Goal: Transaction & Acquisition: Purchase product/service

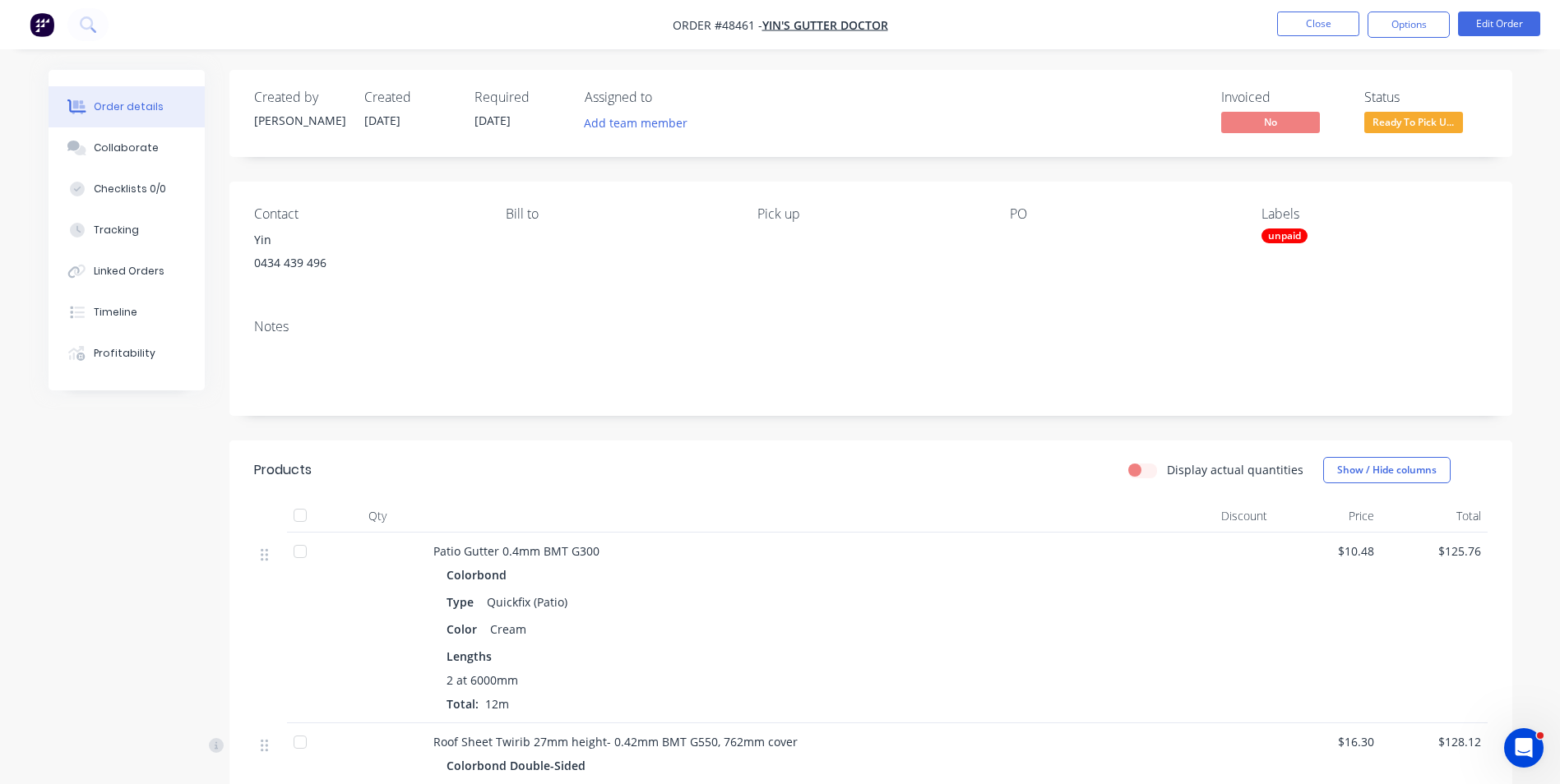
click at [1426, 127] on span "Ready To Pick U..." at bounding box center [1413, 122] width 99 height 21
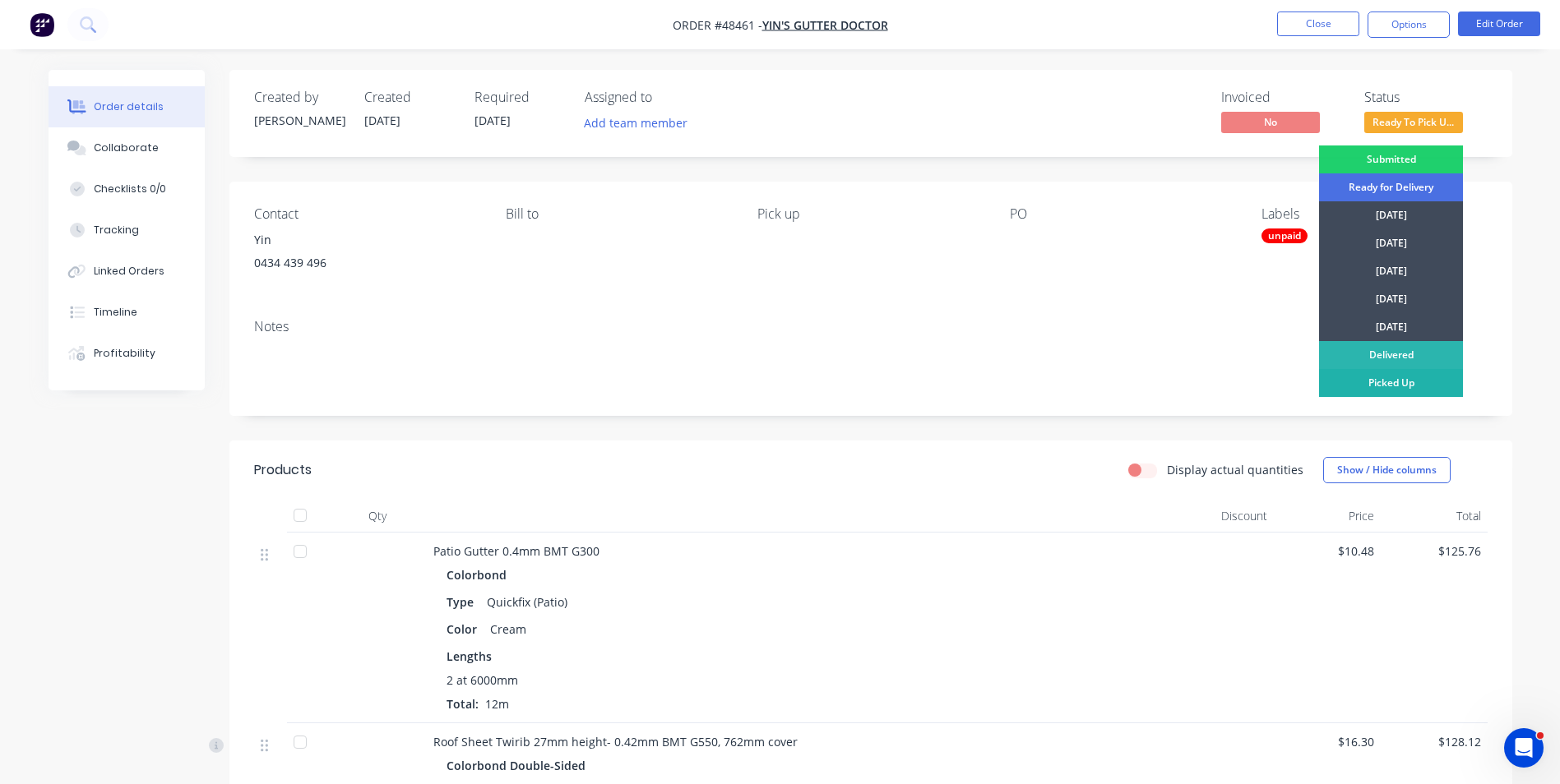
click at [1404, 377] on div "Picked Up" at bounding box center [1390, 383] width 144 height 28
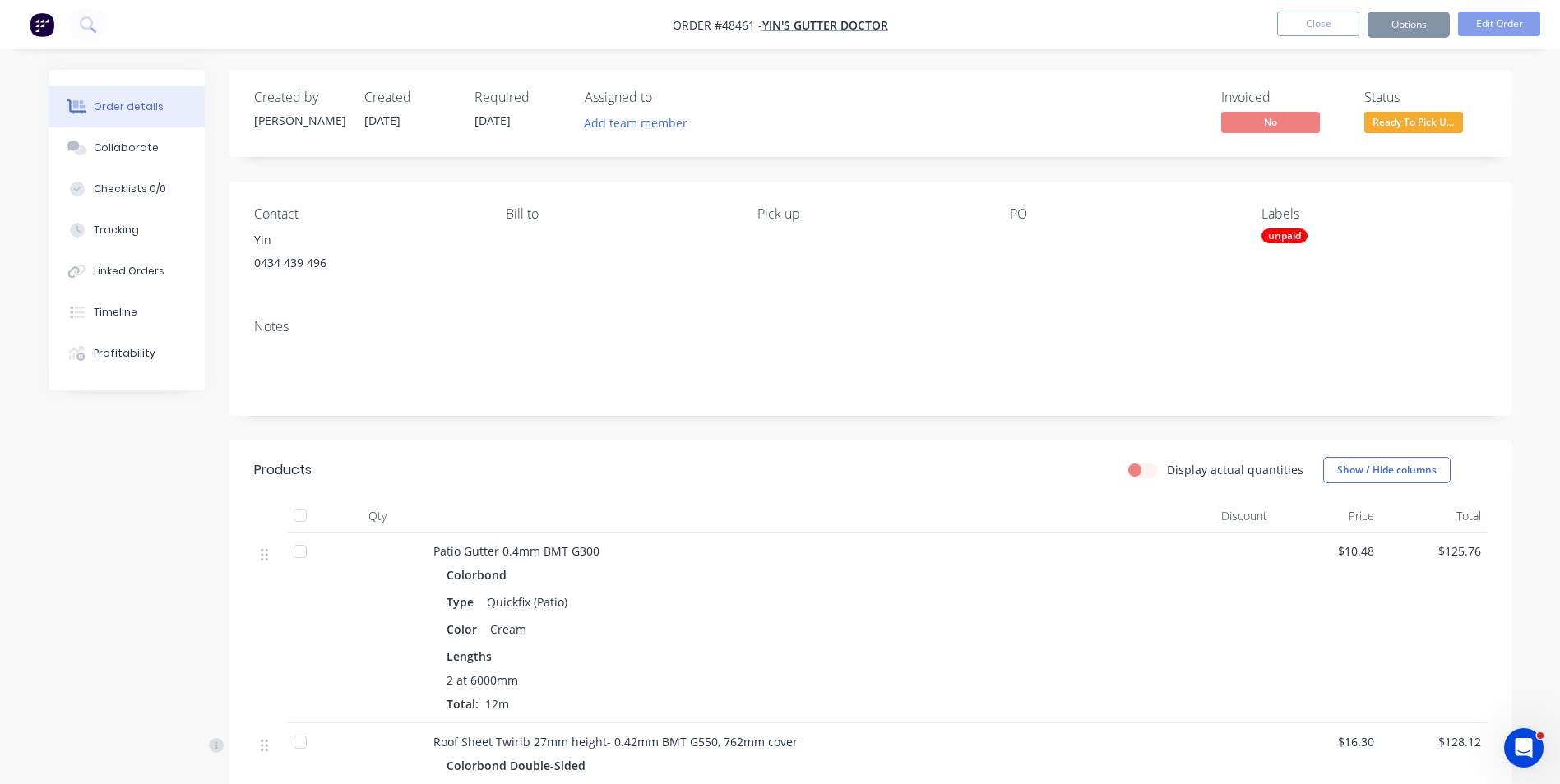
click at [1287, 235] on div "unpaid" at bounding box center [1284, 236] width 46 height 15
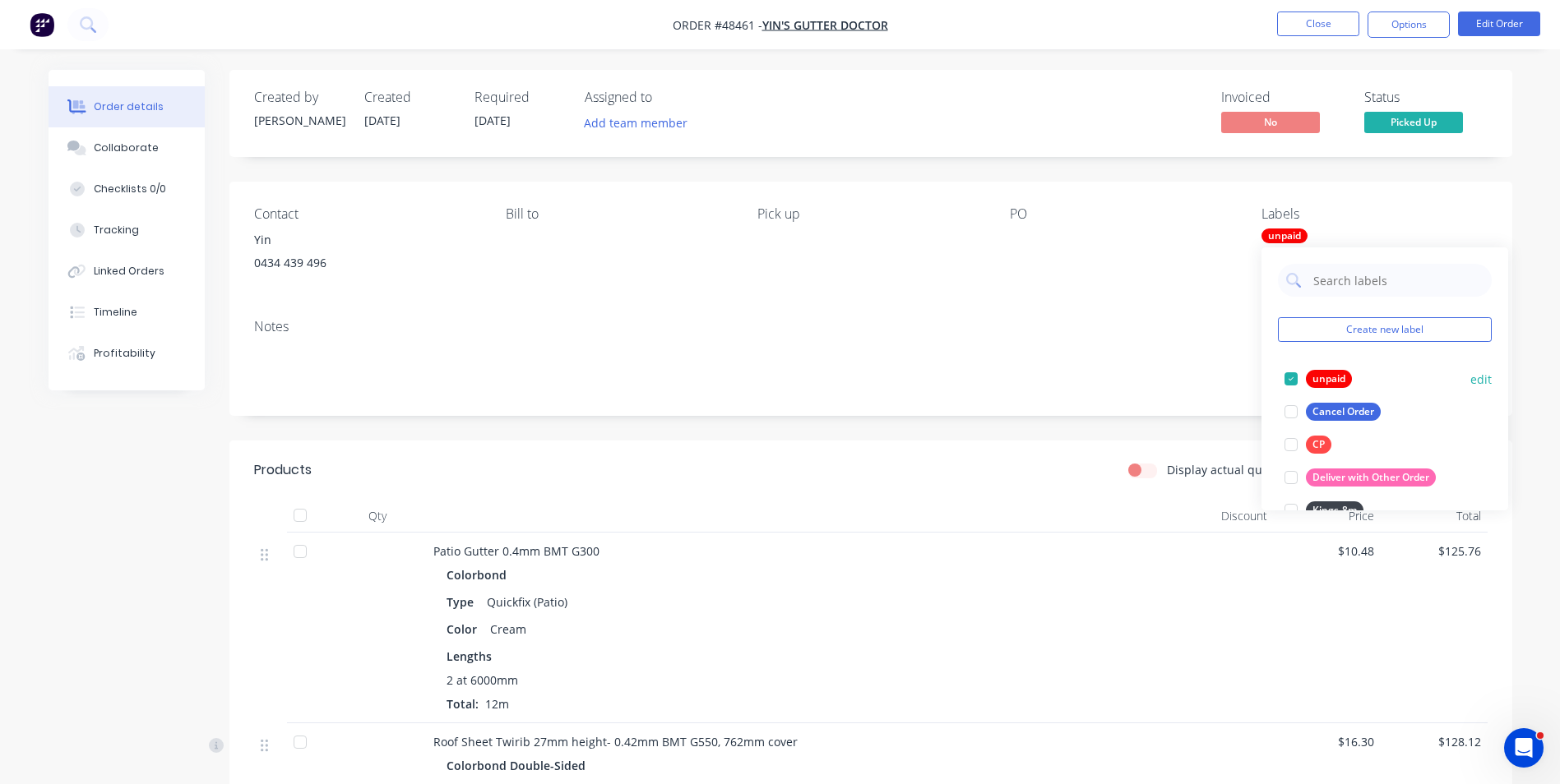
click at [1297, 374] on div at bounding box center [1290, 378] width 33 height 33
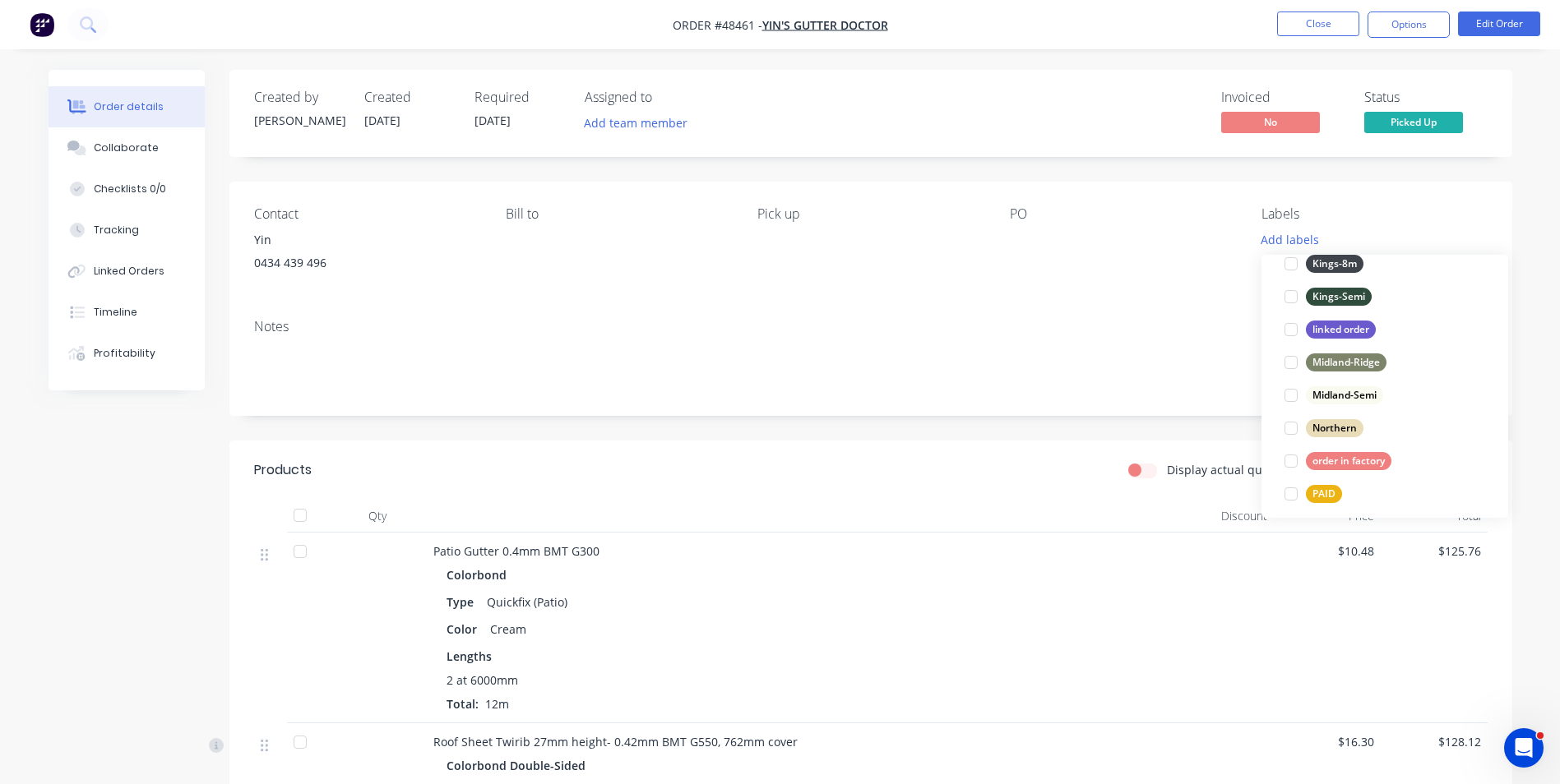
scroll to position [329, 0]
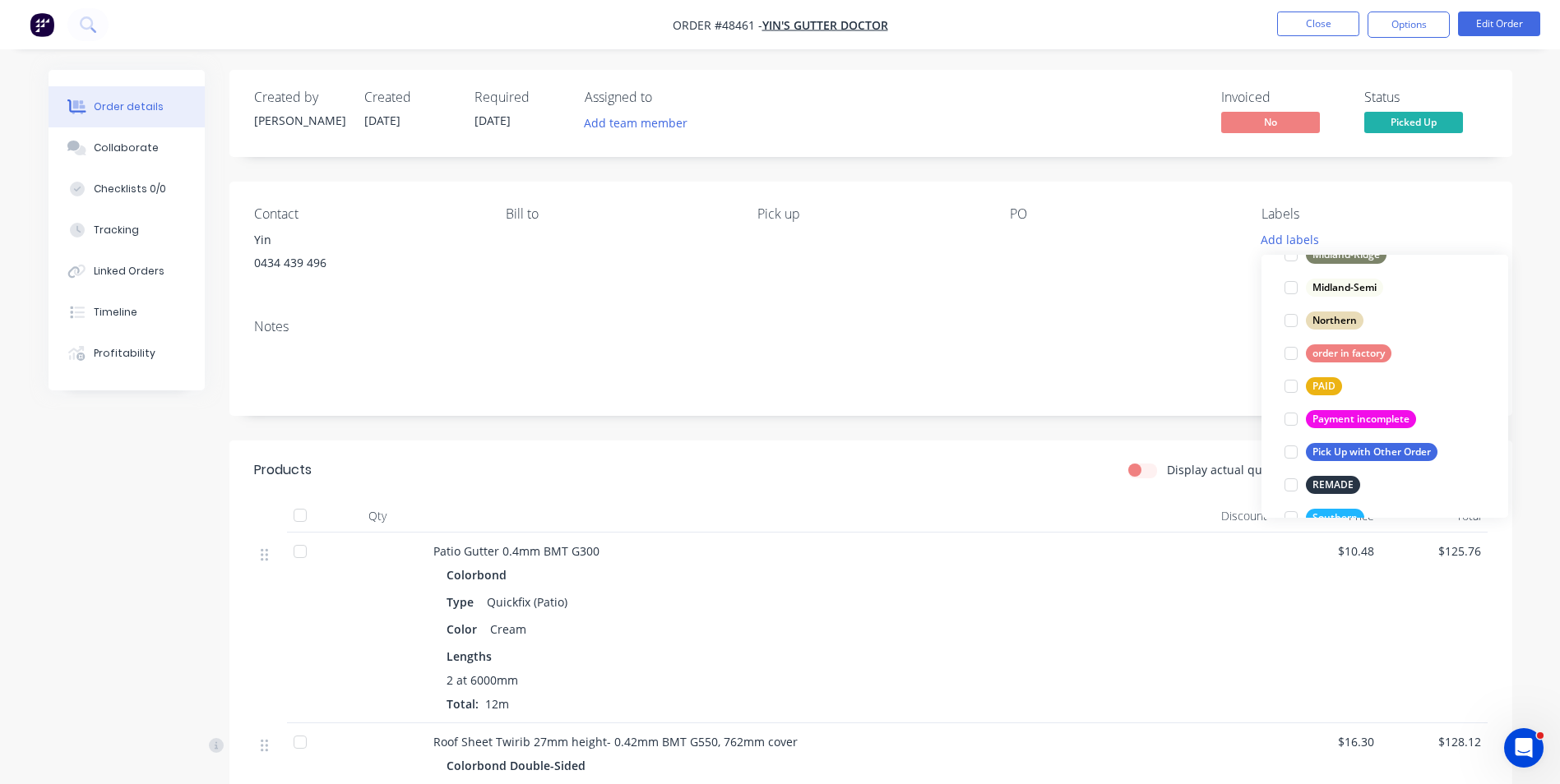
drag, startPoint x: 1284, startPoint y: 377, endPoint x: 1298, endPoint y: 396, distance: 23.6
click at [1290, 386] on div at bounding box center [1290, 385] width 33 height 33
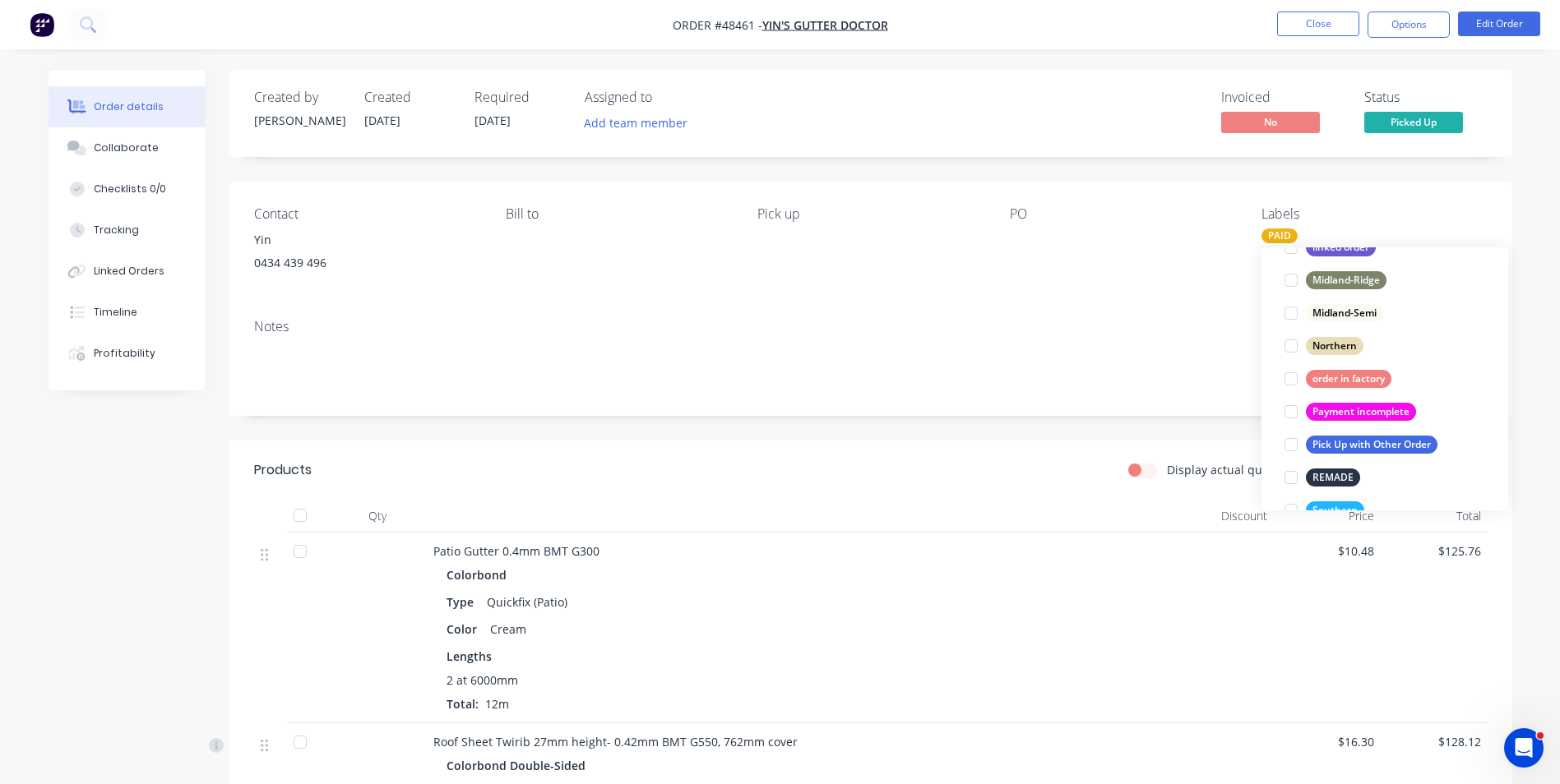
scroll to position [0, 0]
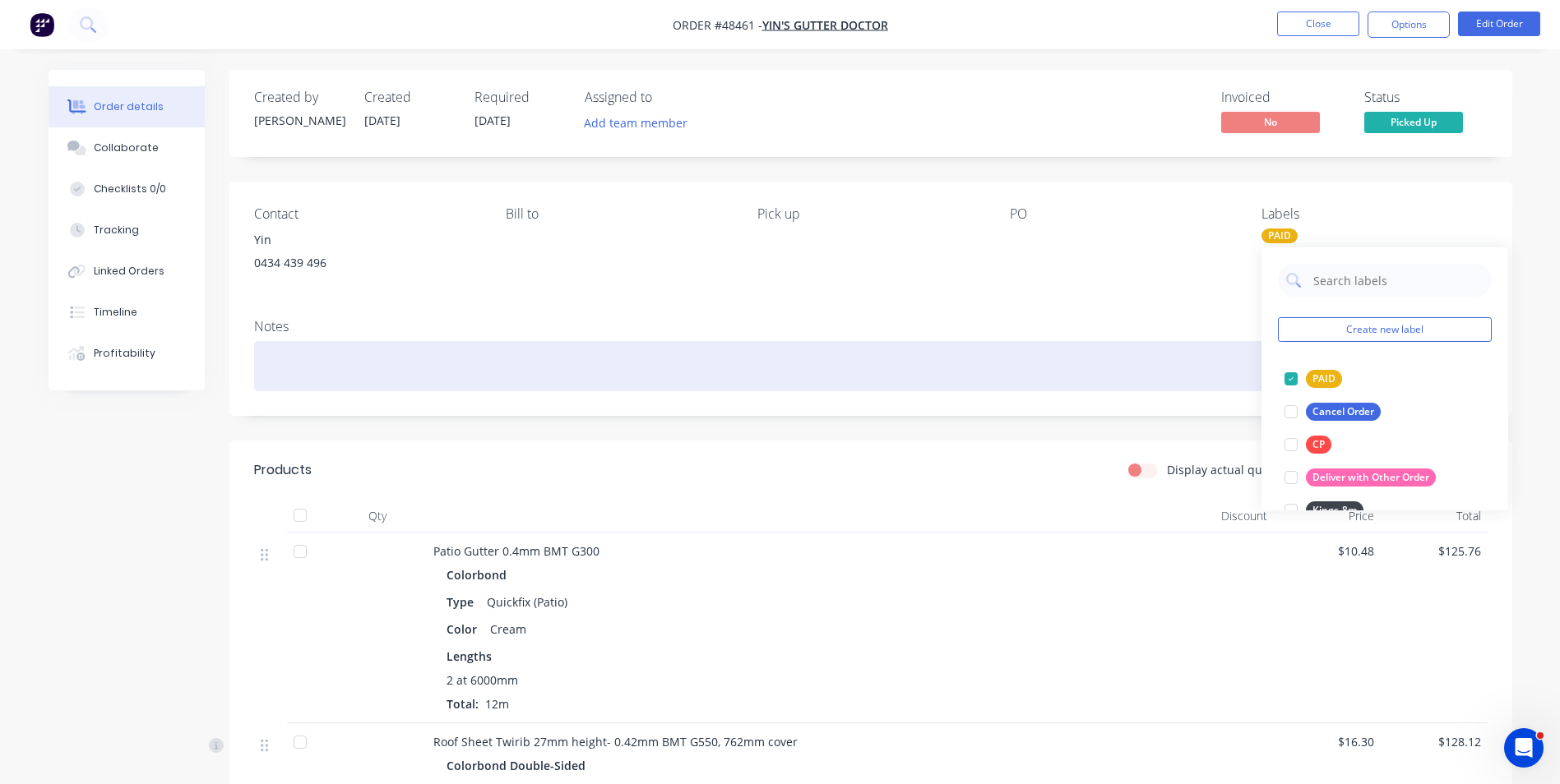
click at [1160, 361] on div at bounding box center [870, 366] width 1233 height 50
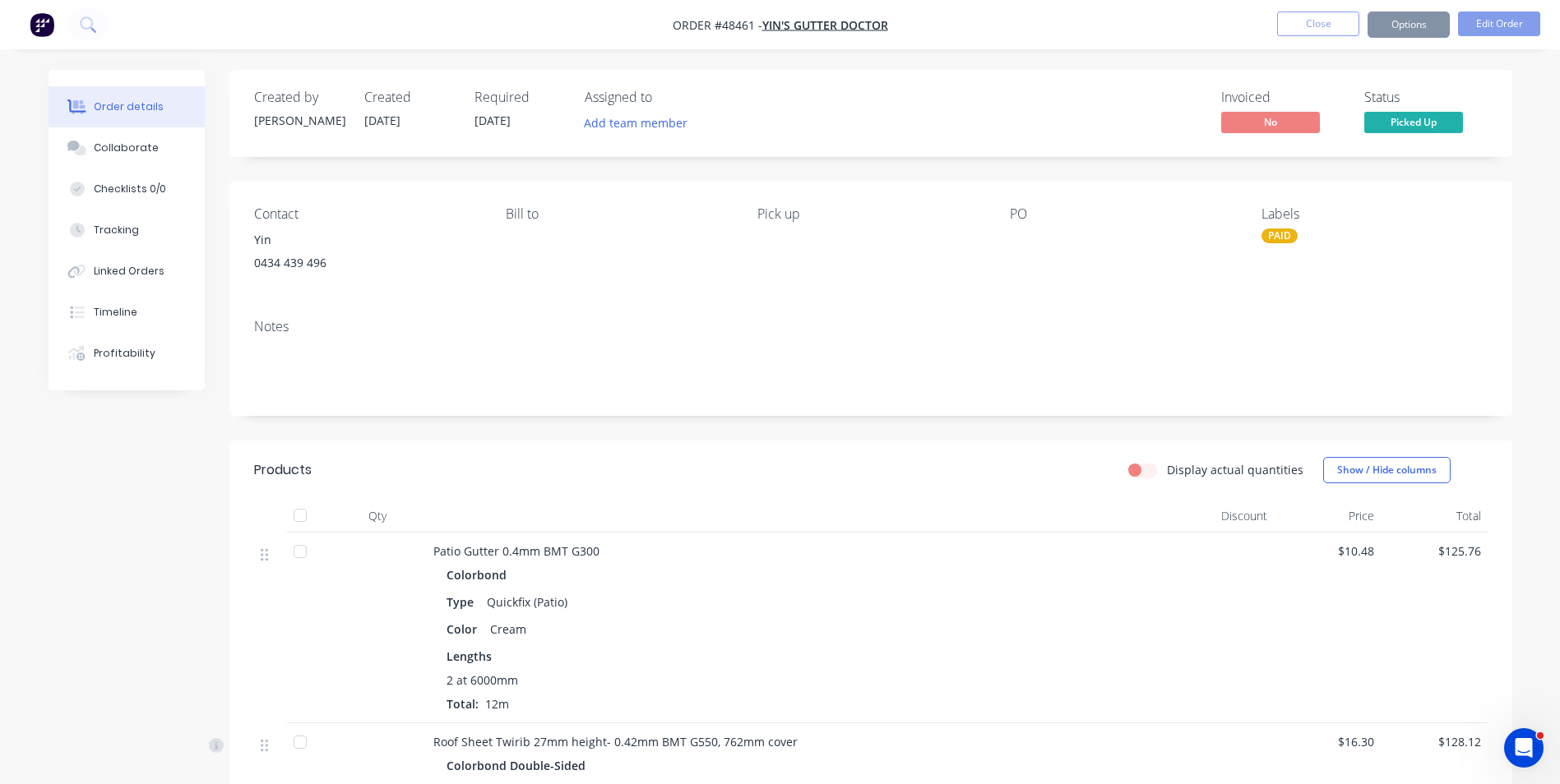
click at [1202, 313] on div "Notes" at bounding box center [871, 361] width 1283 height 110
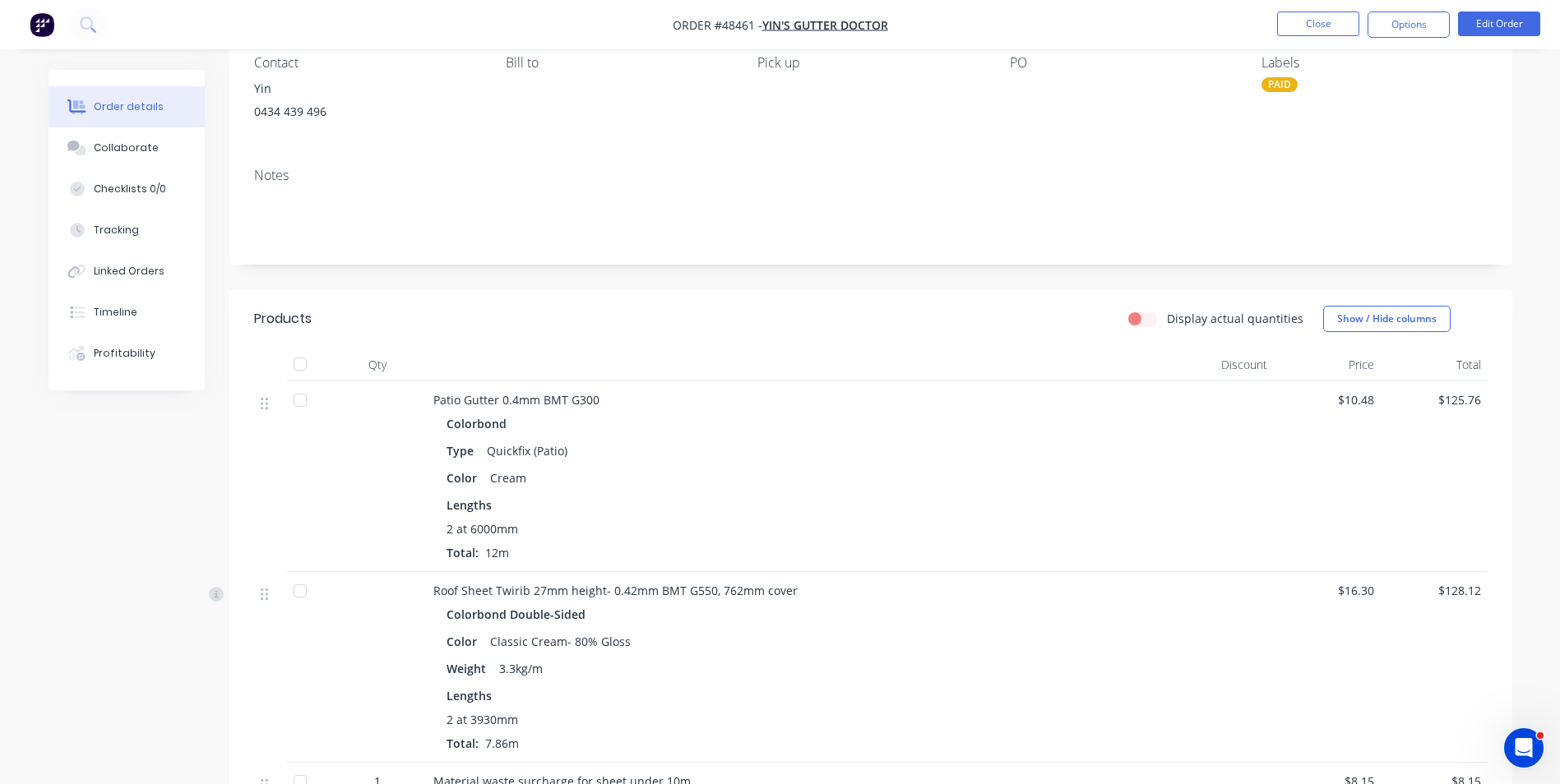
scroll to position [164, 0]
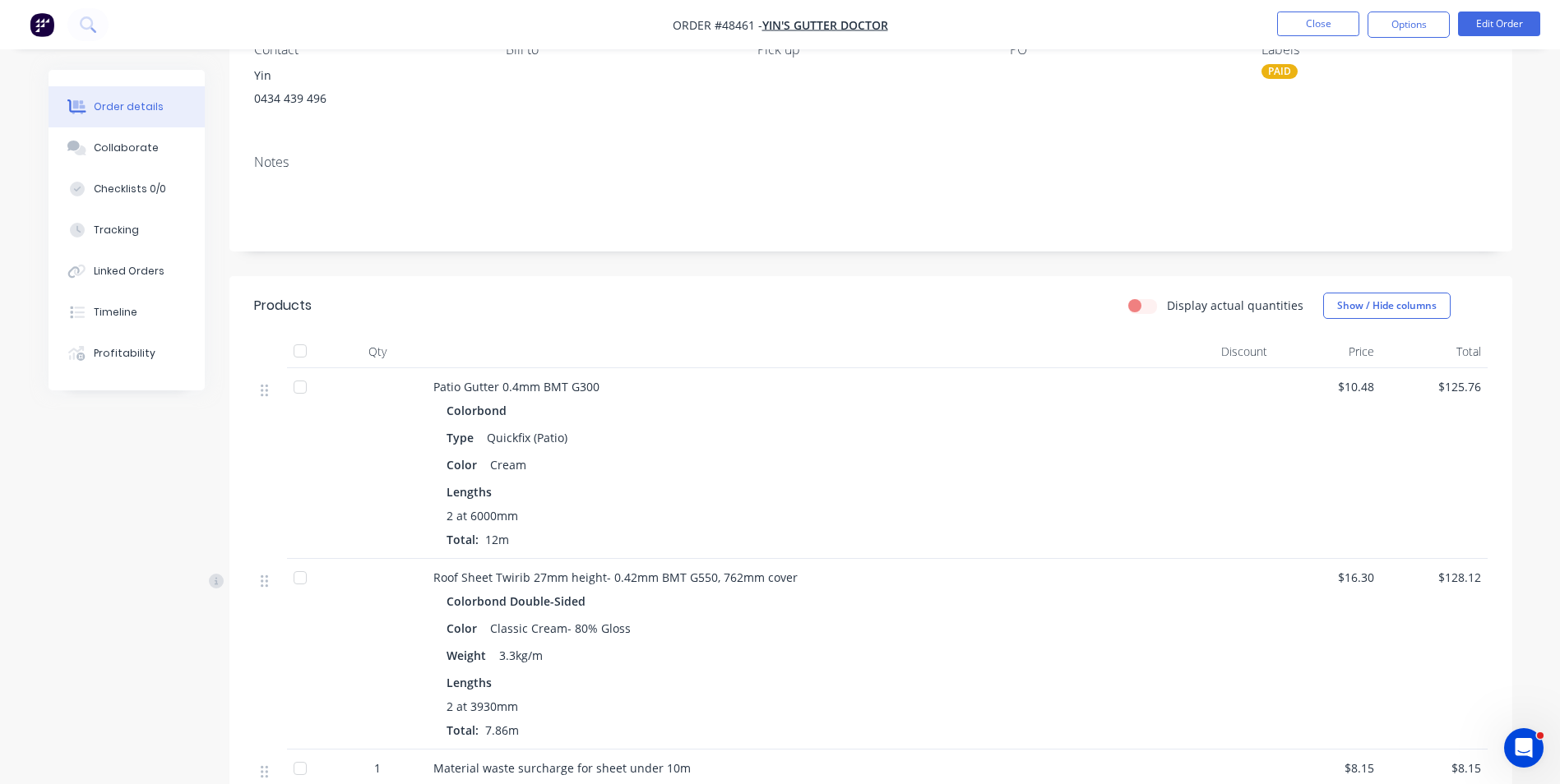
click at [1022, 267] on div "Created by Cathy Created 25/08/25 Required 02/09/25 Assigned to Add team member…" at bounding box center [871, 708] width 1283 height 1606
click at [1353, 18] on button "Close" at bounding box center [1318, 23] width 82 height 24
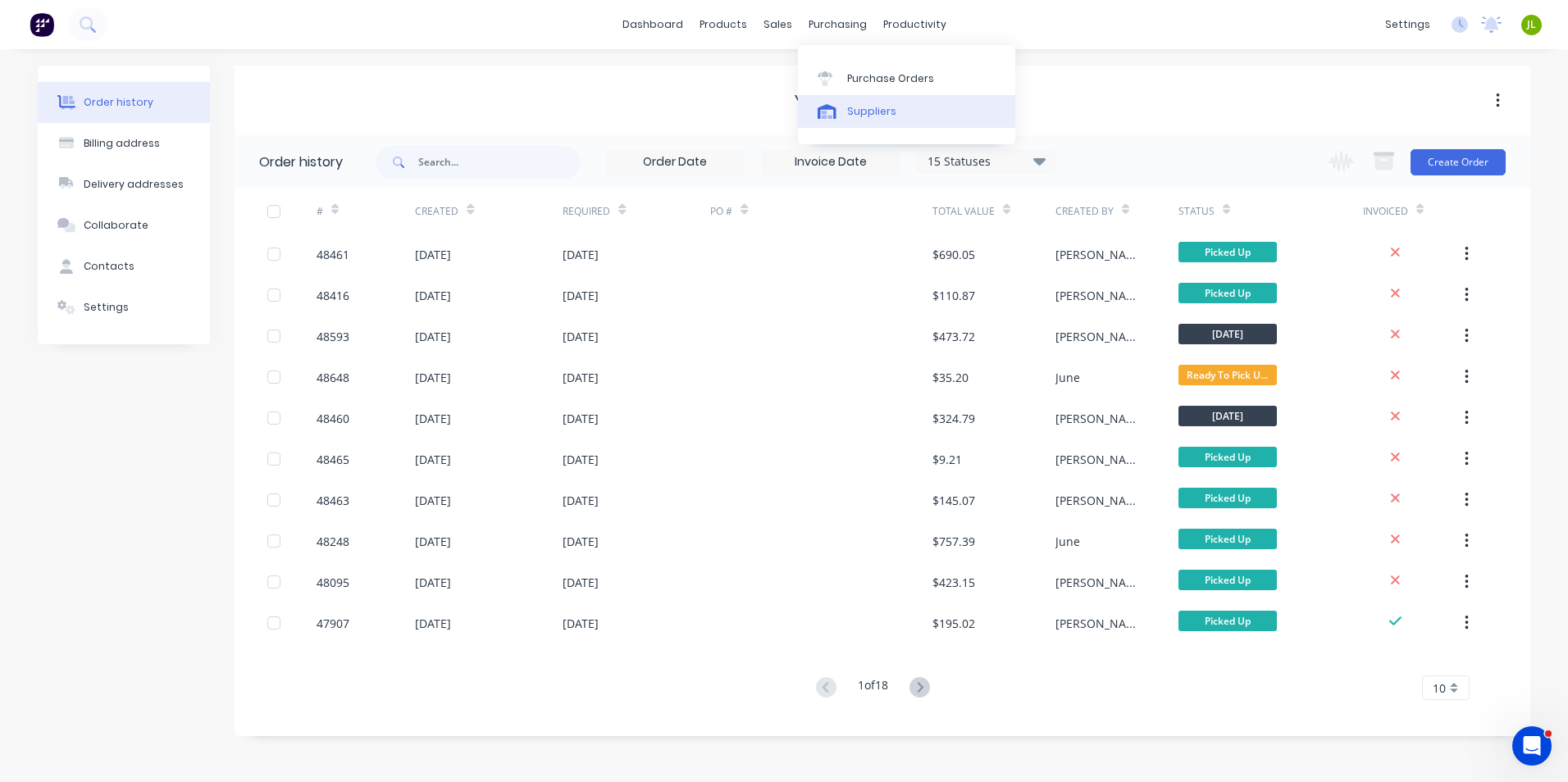
click at [858, 116] on div "Suppliers" at bounding box center [872, 112] width 49 height 15
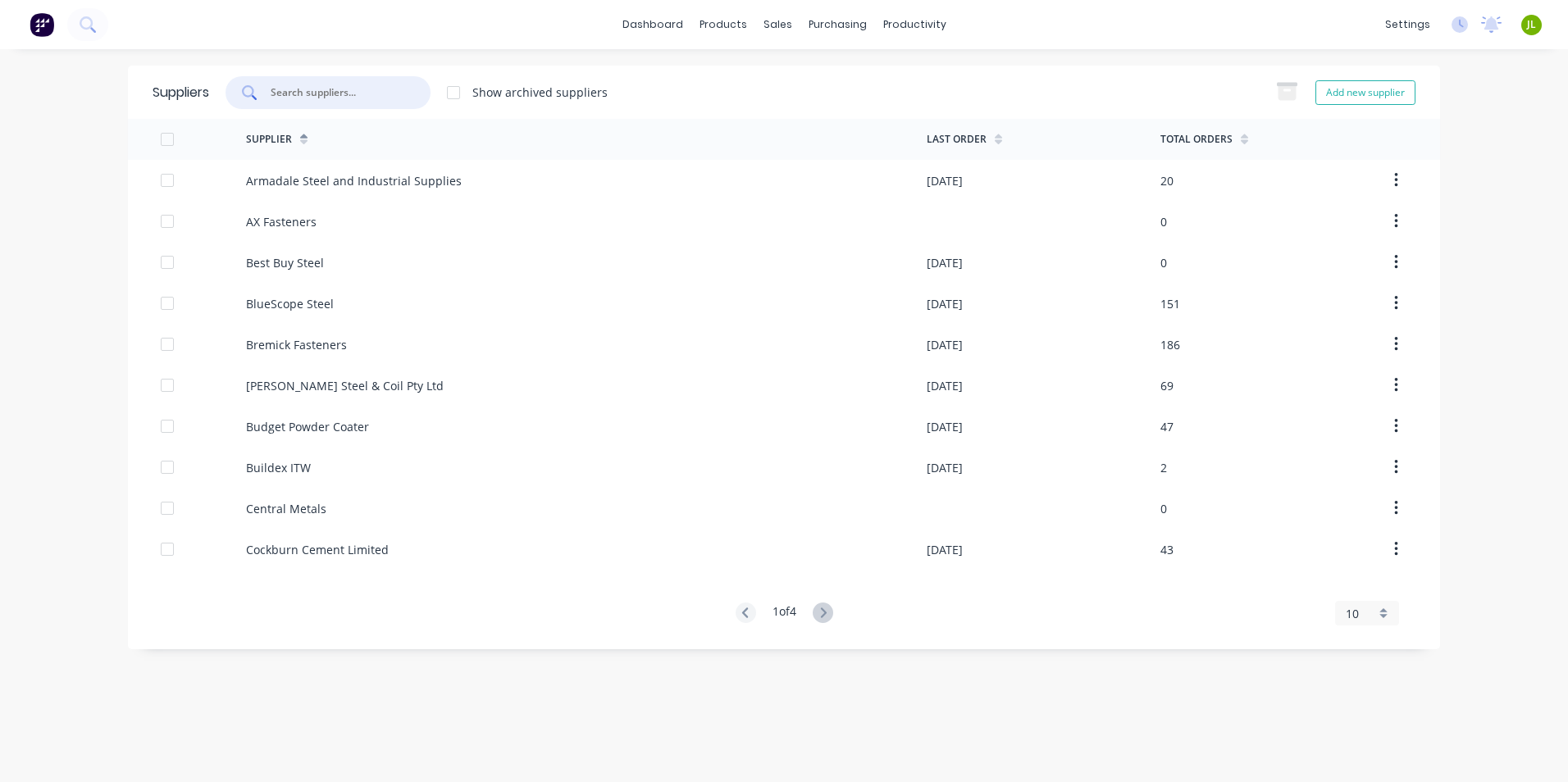
click at [303, 96] on input "text" at bounding box center [337, 93] width 136 height 17
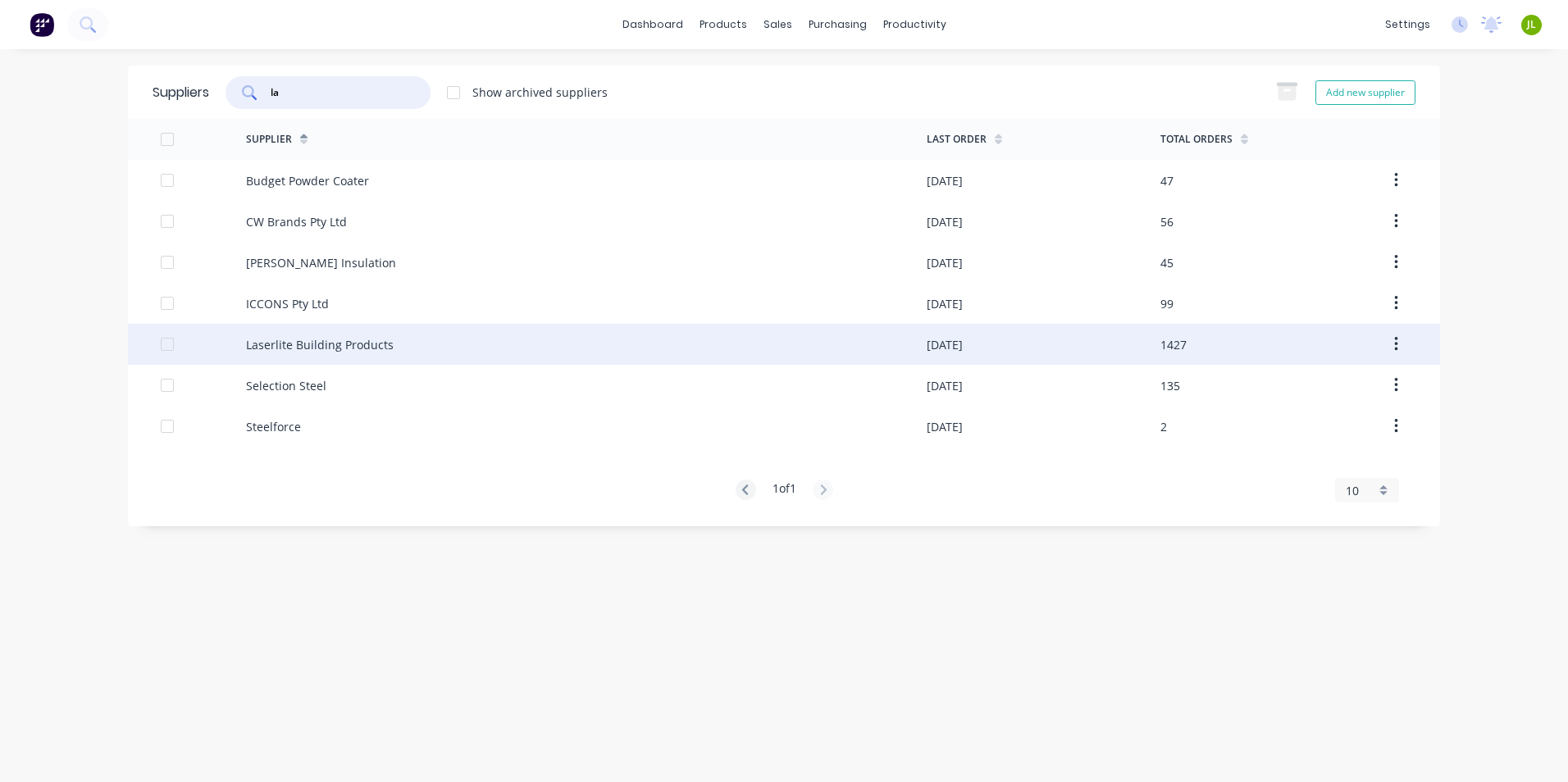
type input "la"
click at [366, 353] on div "Laserlite Building Products" at bounding box center [319, 344] width 148 height 17
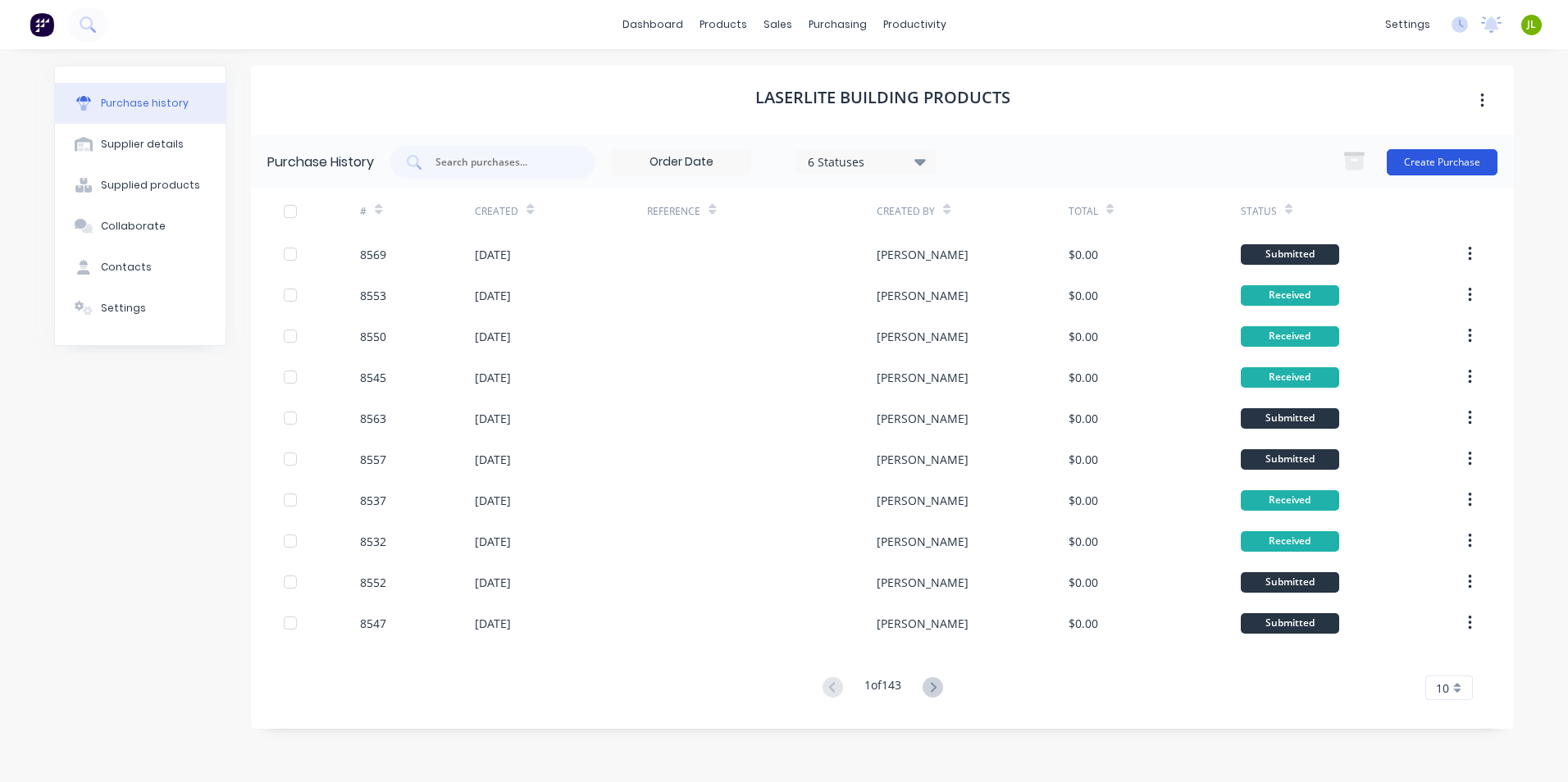
click at [1459, 170] on button "Create Purchase" at bounding box center [1441, 162] width 111 height 26
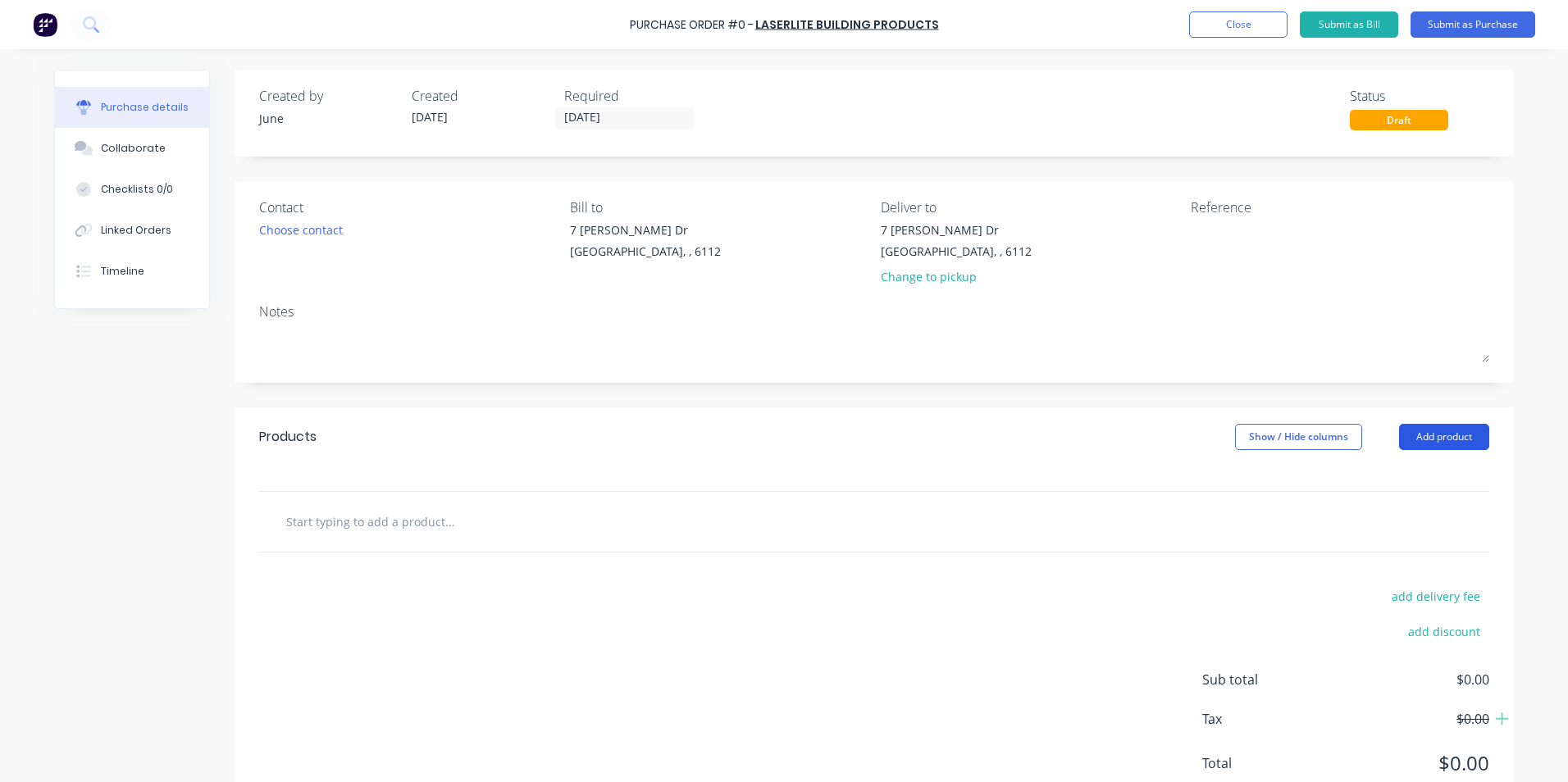
click at [1432, 434] on button "Add product" at bounding box center [1443, 437] width 90 height 26
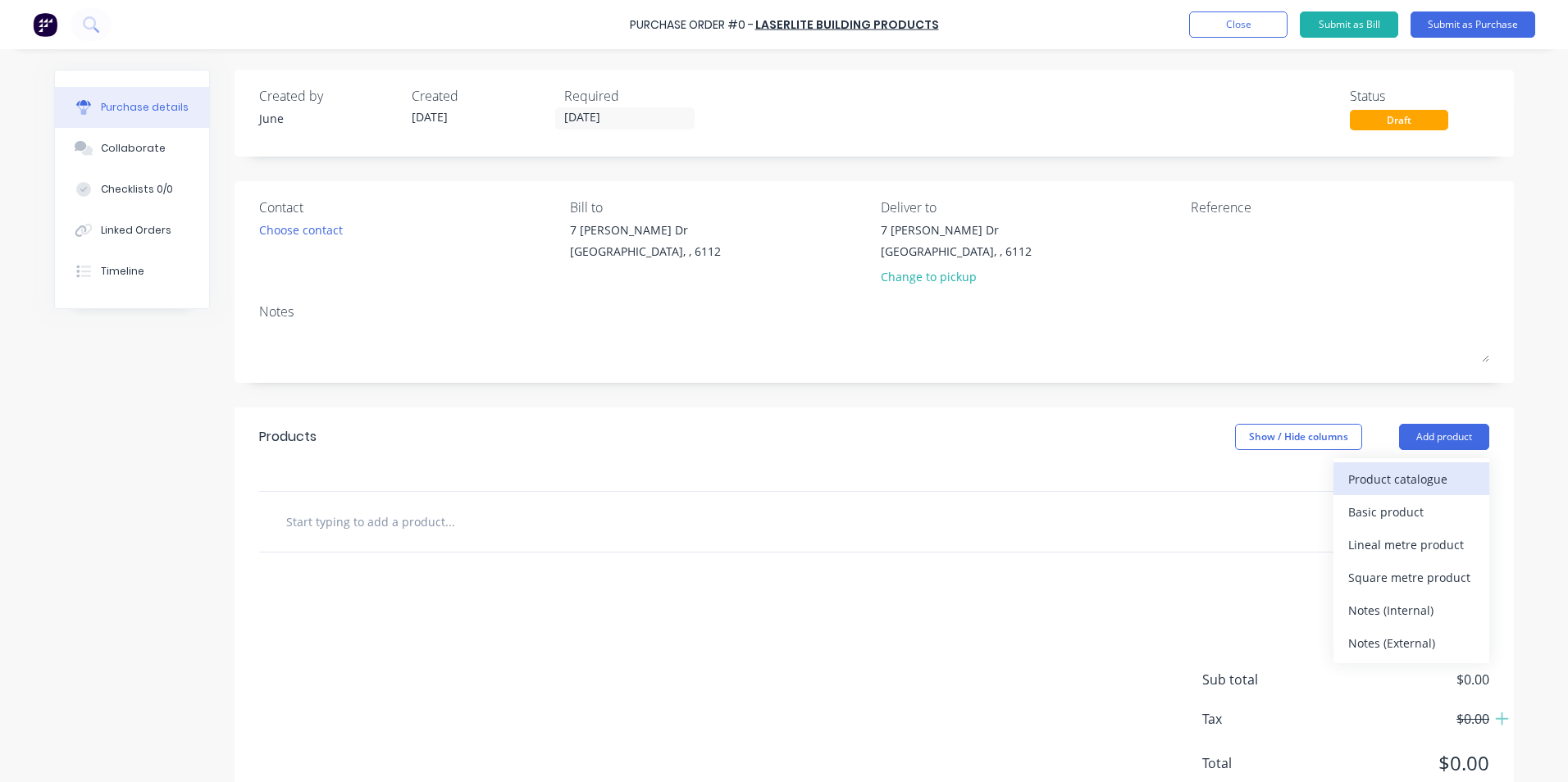
click at [1349, 472] on div "Product catalogue" at bounding box center [1412, 479] width 127 height 24
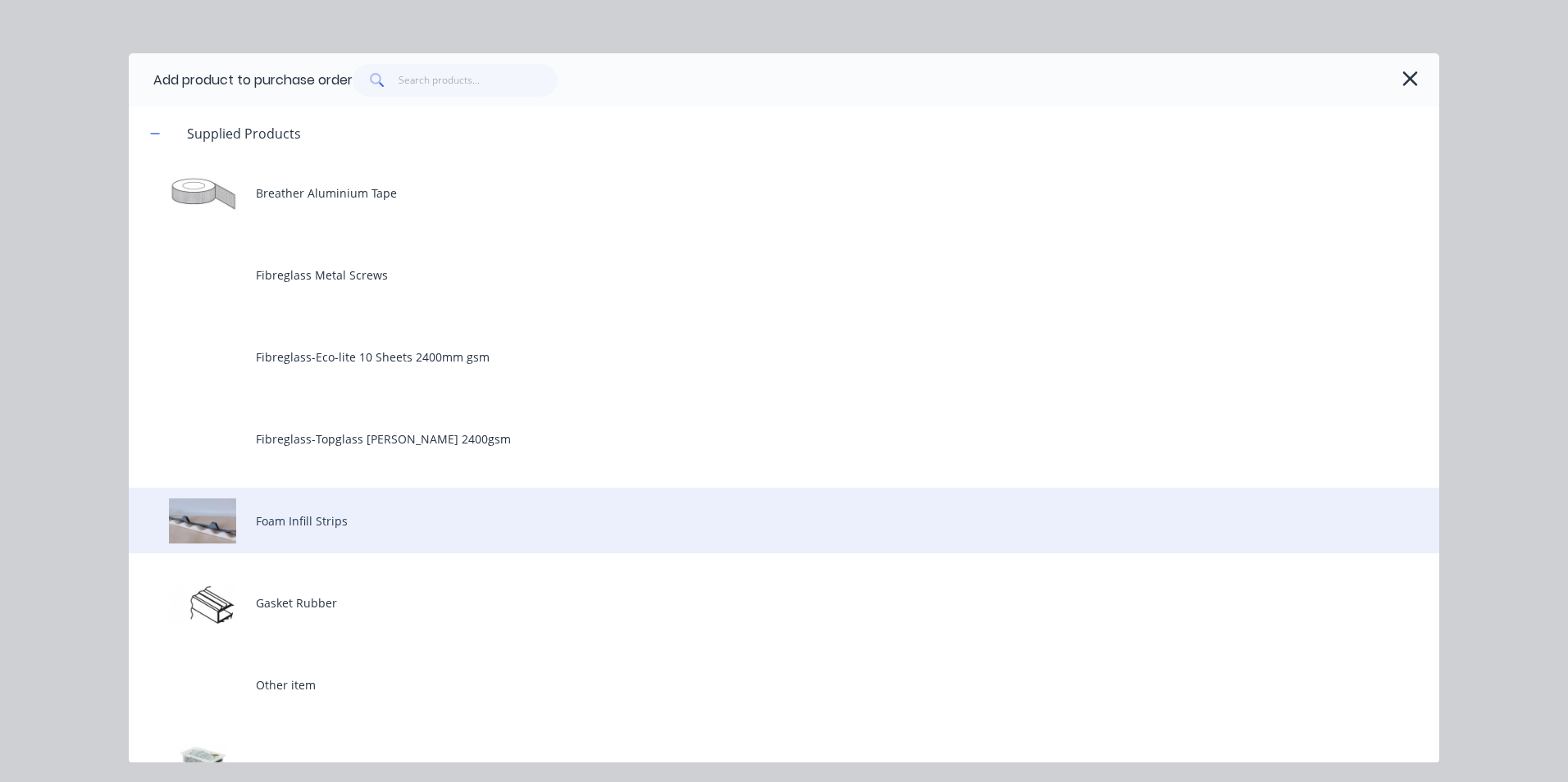
click at [374, 528] on div "Foam Infill Strips" at bounding box center [783, 520] width 1310 height 65
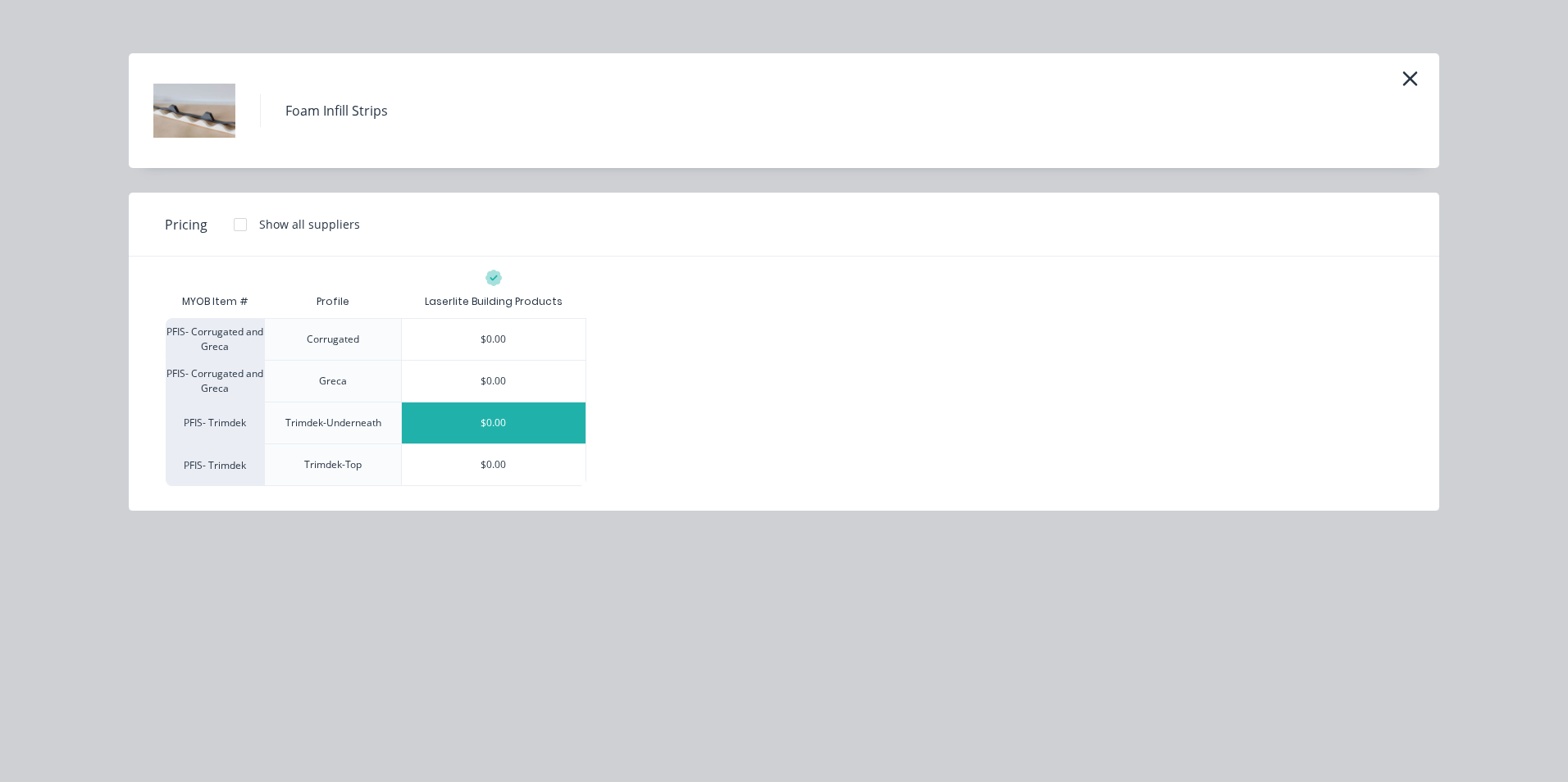
click at [525, 432] on div "$0.00" at bounding box center [493, 423] width 183 height 41
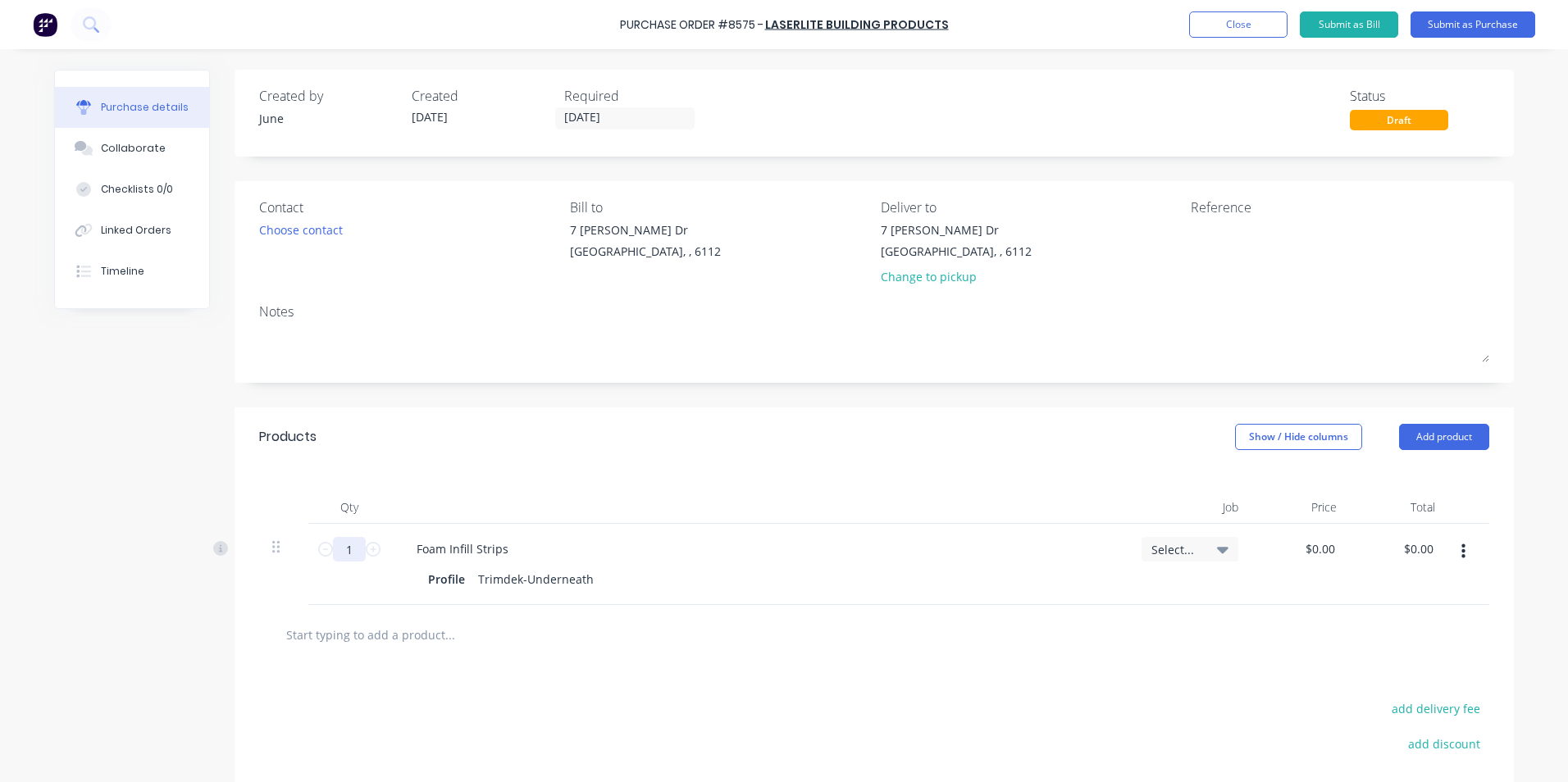
click at [343, 545] on input "1" at bounding box center [349, 549] width 33 height 24
click at [665, 632] on div at bounding box center [518, 634] width 492 height 33
drag, startPoint x: 340, startPoint y: 549, endPoint x: 295, endPoint y: 551, distance: 45.0
click at [295, 551] on div "60 60 Foam Infill Strips Profile Trimdek-Underneath Select... $0.00 $0.00 $0.00…" at bounding box center [873, 564] width 1230 height 81
type input "120"
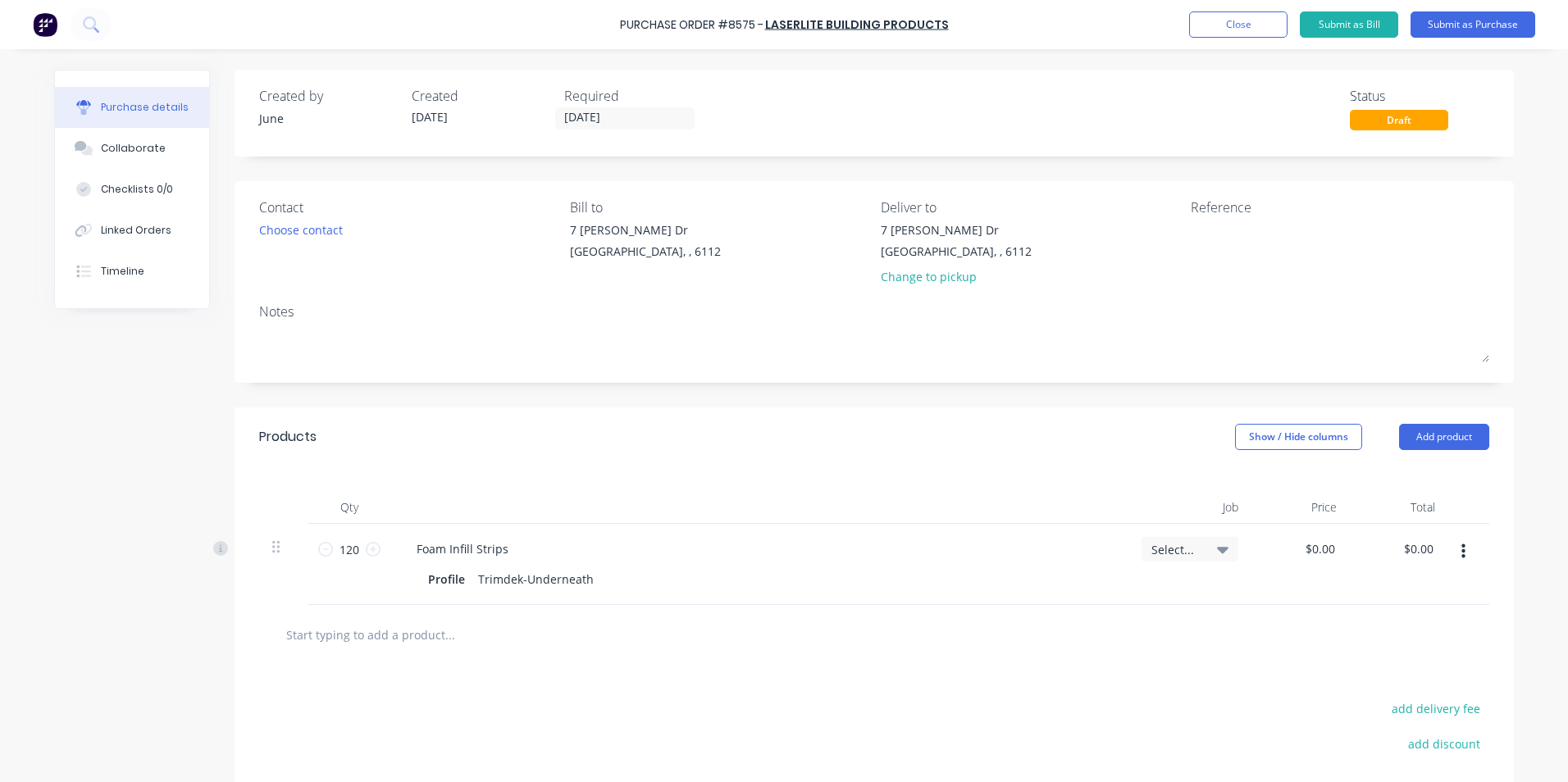
click at [652, 542] on div "Foam Infill Strips" at bounding box center [759, 549] width 711 height 24
click at [602, 132] on div "Created by June Created 03/09/25 Required 03/09/25 Status Draft" at bounding box center [874, 113] width 1279 height 87
click at [604, 123] on input "03/09/25" at bounding box center [625, 118] width 138 height 20
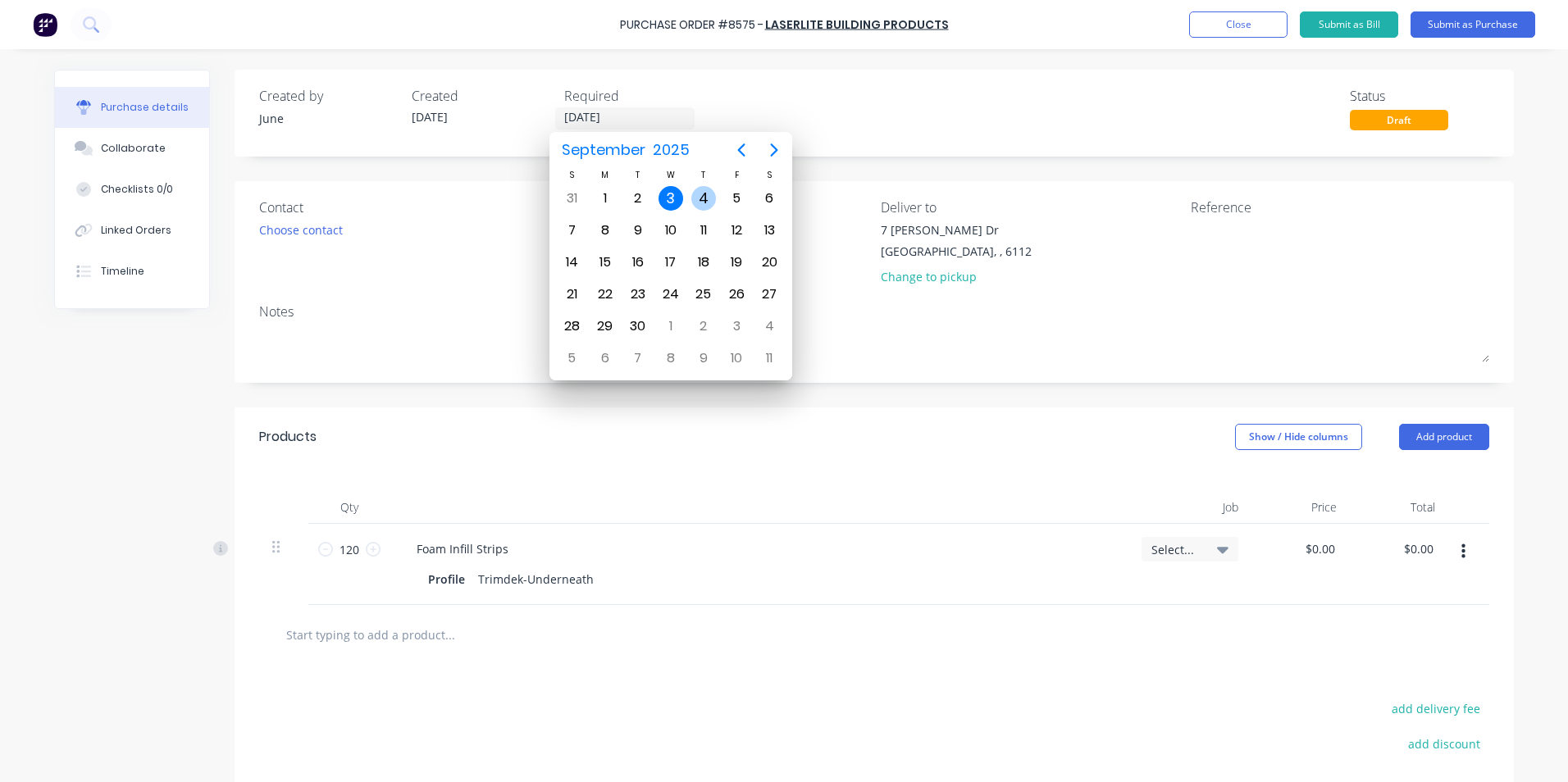
click at [707, 197] on div "4" at bounding box center [703, 198] width 24 height 24
type input "04/09/25"
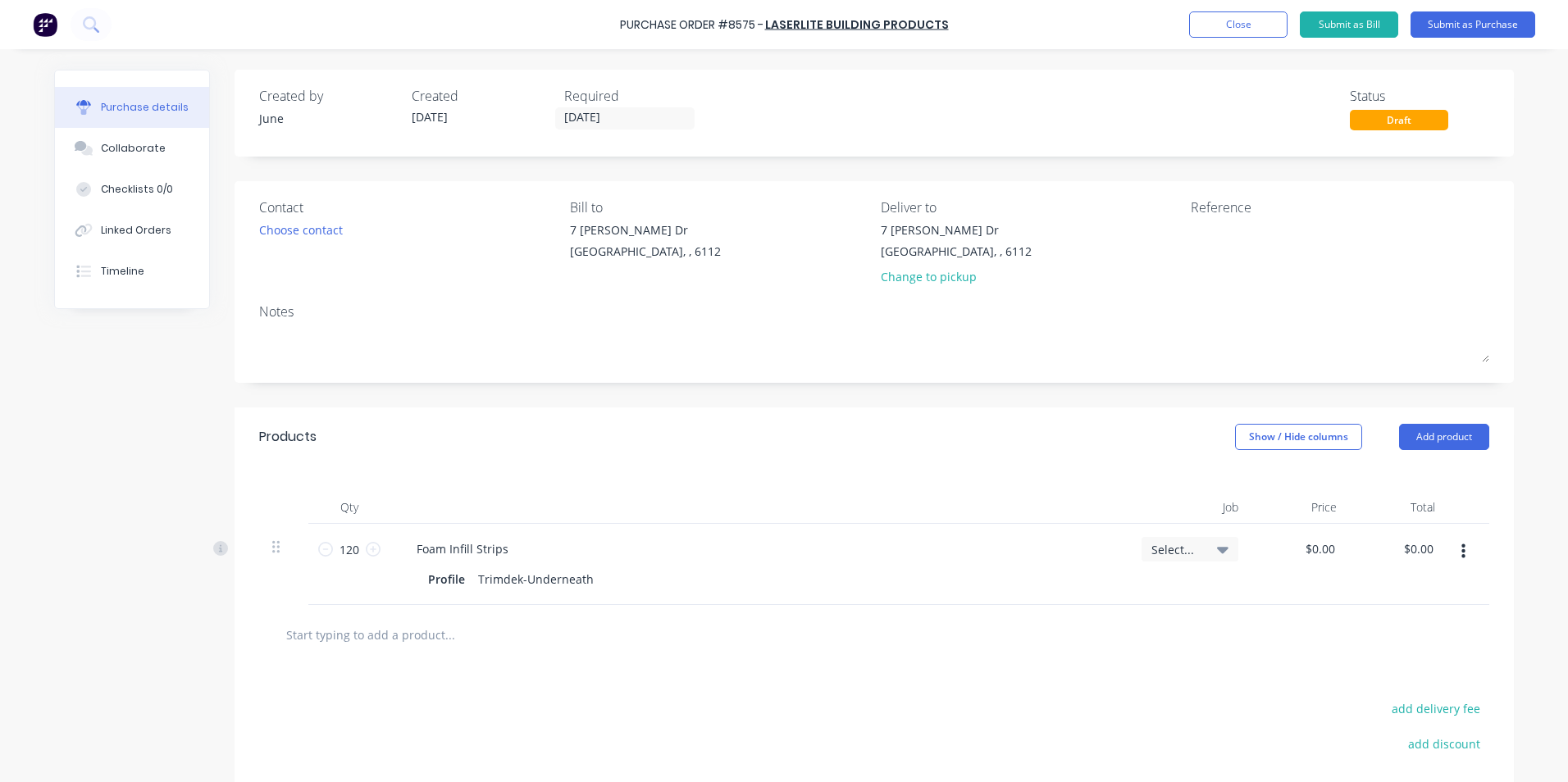
click at [887, 82] on div "Created by June Created 03/09/25 Required 04/09/25 Status Draft" at bounding box center [874, 113] width 1279 height 87
click at [1456, 19] on button "Submit as Purchase" at bounding box center [1473, 24] width 125 height 26
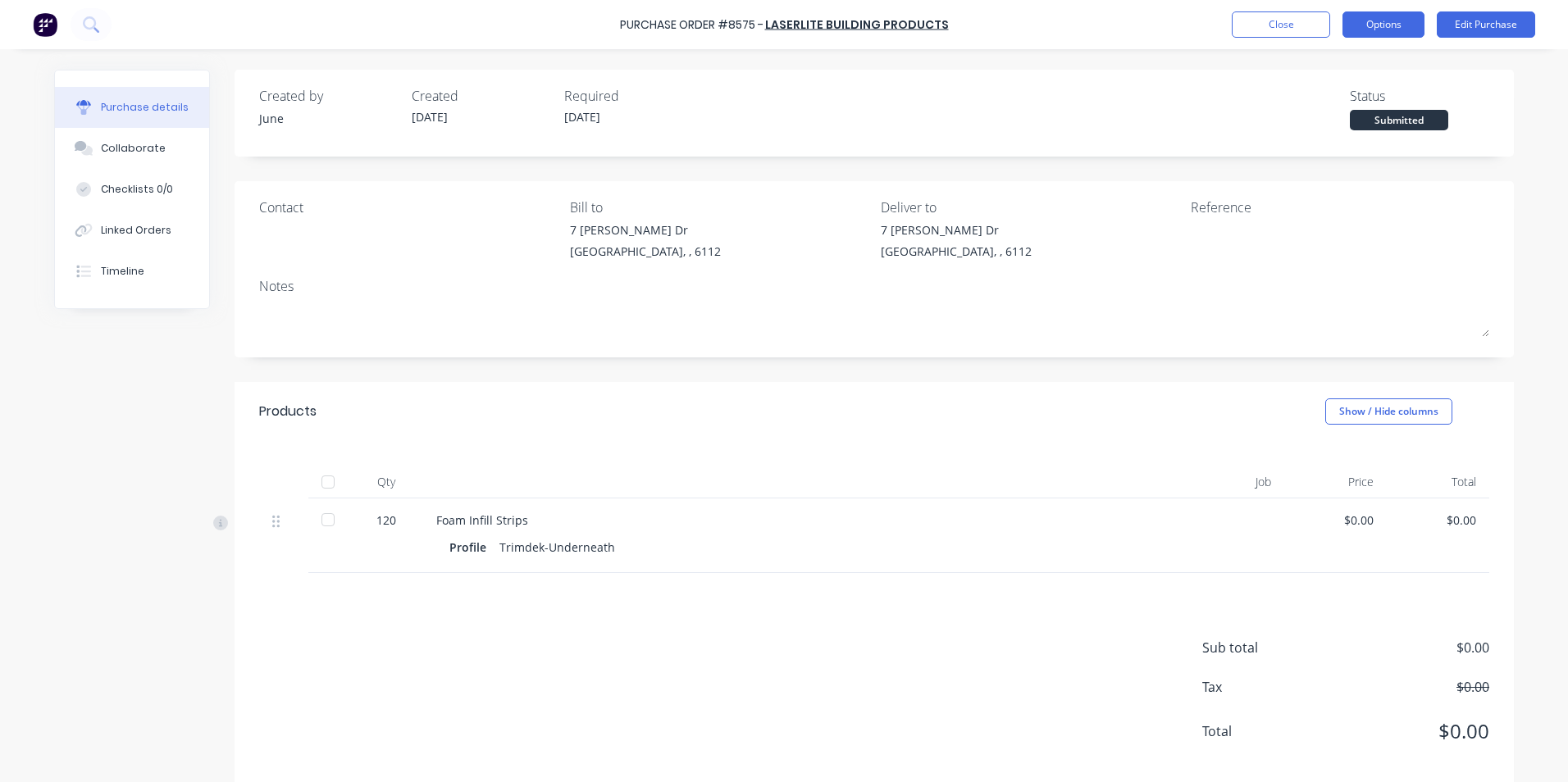
click at [1381, 27] on button "Options" at bounding box center [1384, 24] width 82 height 26
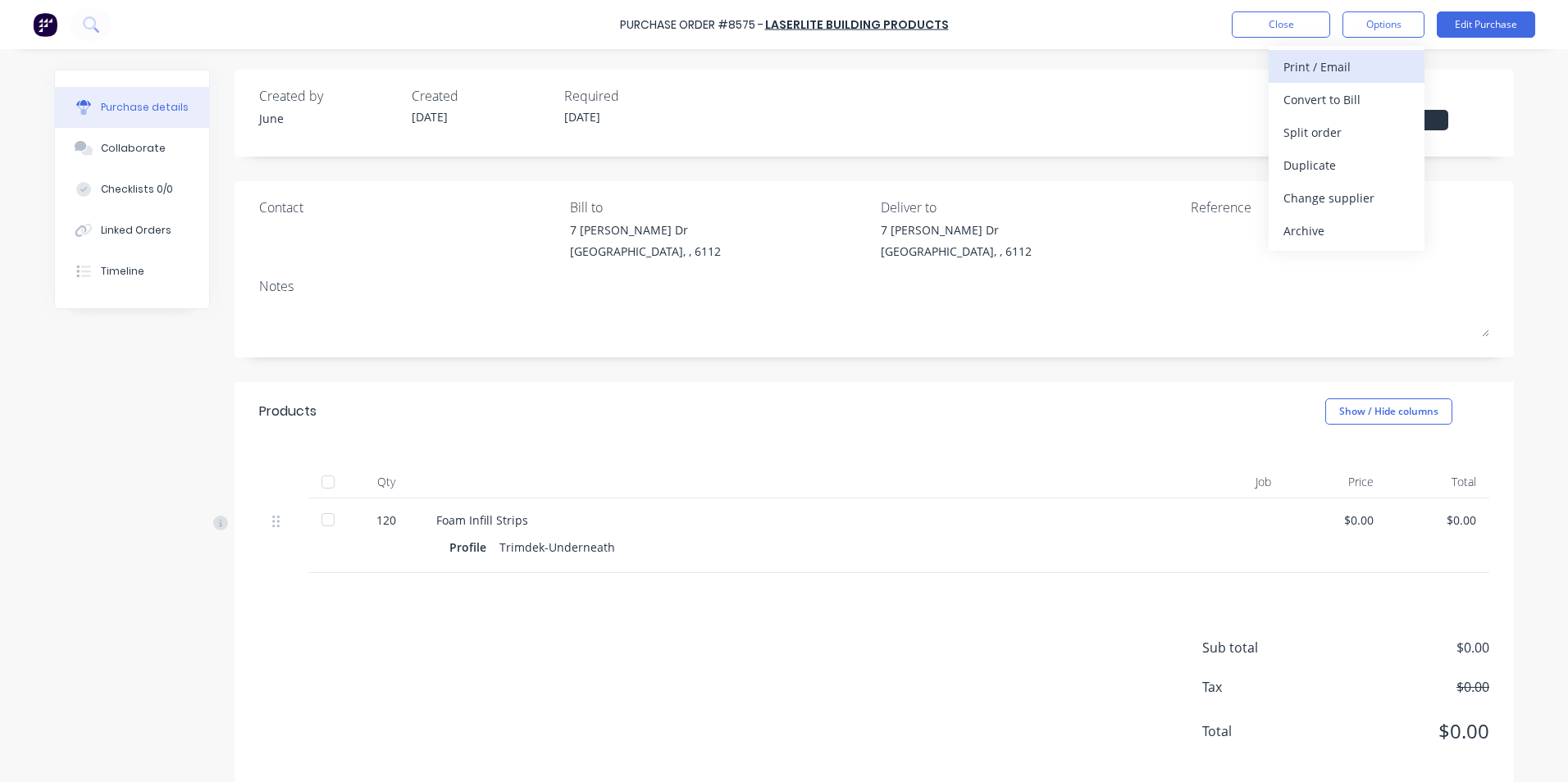
click at [1378, 55] on div "Print / Email" at bounding box center [1346, 67] width 127 height 24
click at [1357, 132] on div "Without pricing" at bounding box center [1346, 132] width 127 height 24
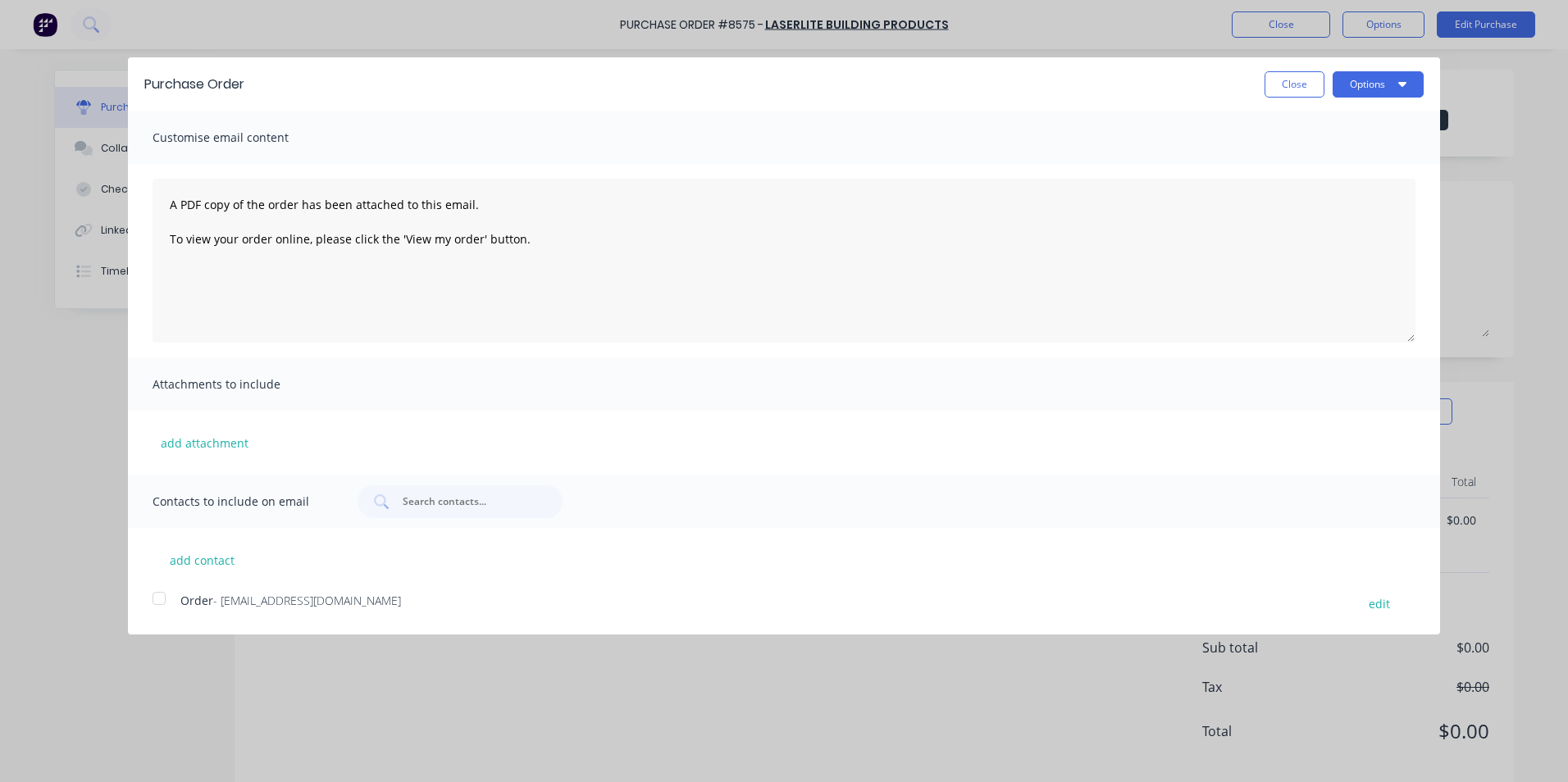
click at [173, 597] on div at bounding box center [158, 598] width 33 height 33
click at [1392, 84] on button "Options" at bounding box center [1378, 85] width 91 height 26
click at [1386, 153] on div "Email" at bounding box center [1345, 159] width 127 height 24
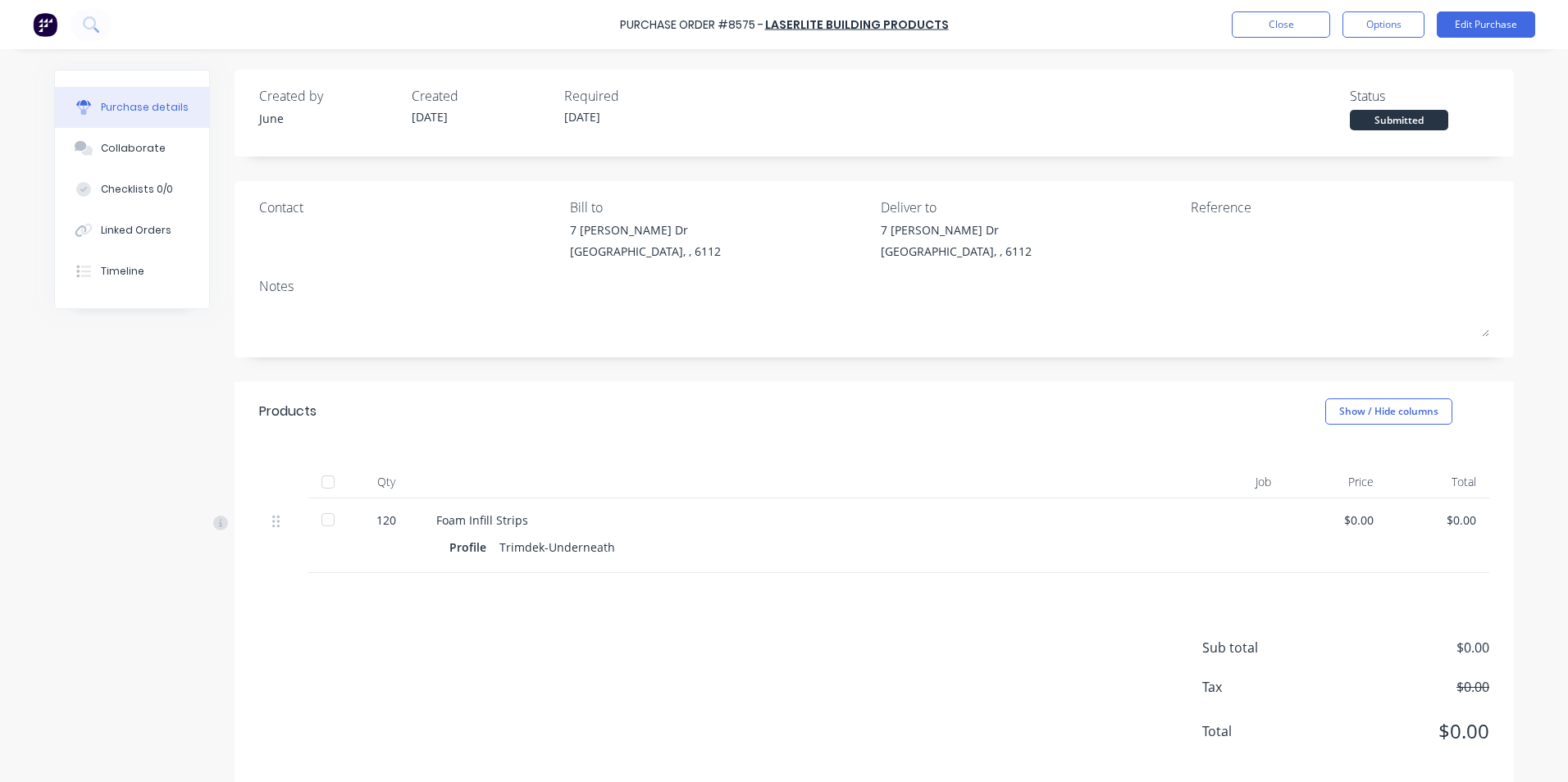
click at [1567, 38] on html "Purchase Order #8575 - Laserlite Building Products Close Options Edit Purchase …" at bounding box center [784, 391] width 1568 height 782
click at [1302, 31] on button "Close" at bounding box center [1281, 24] width 99 height 26
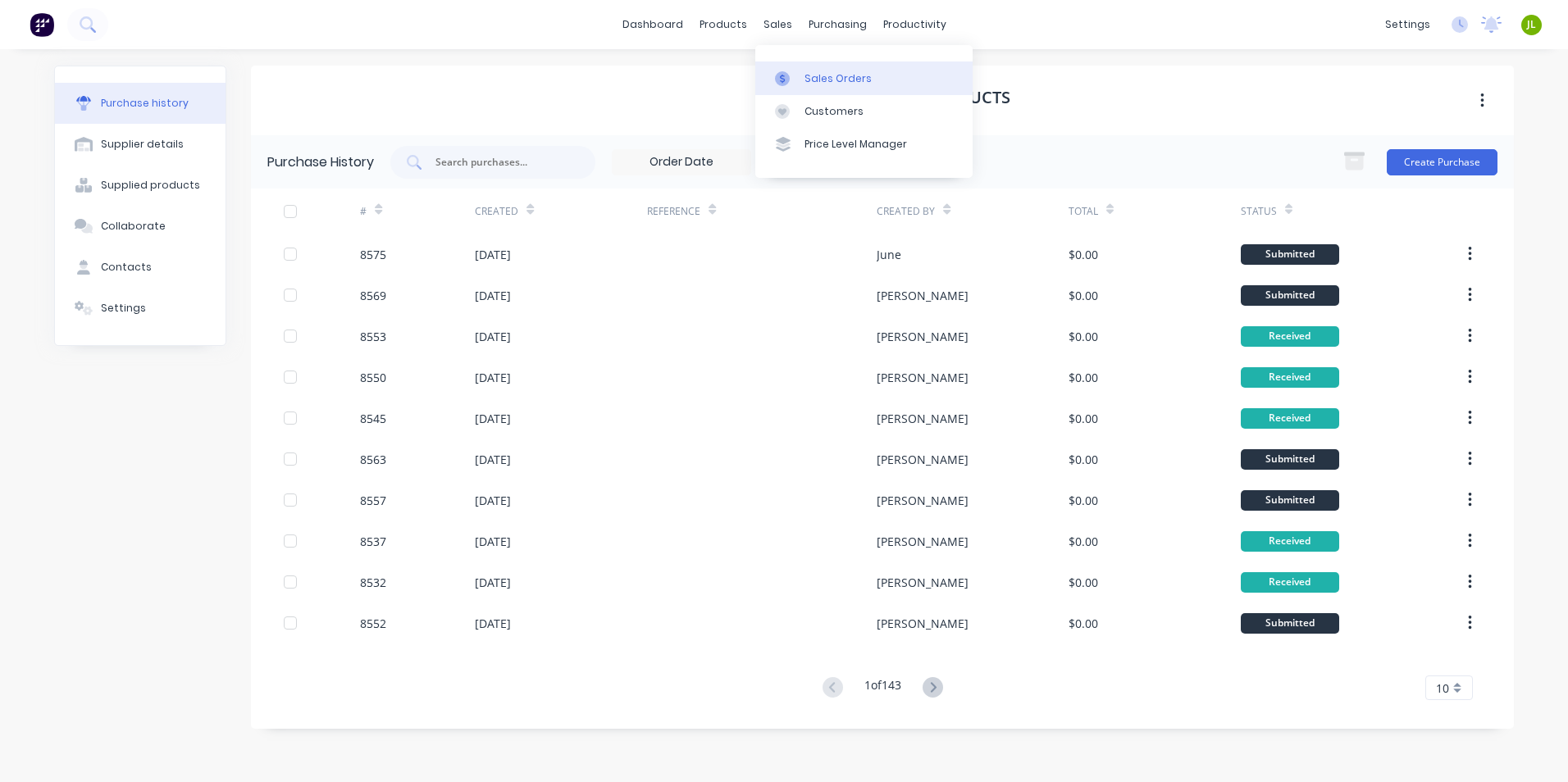
click at [843, 78] on div "Sales Orders" at bounding box center [838, 79] width 67 height 15
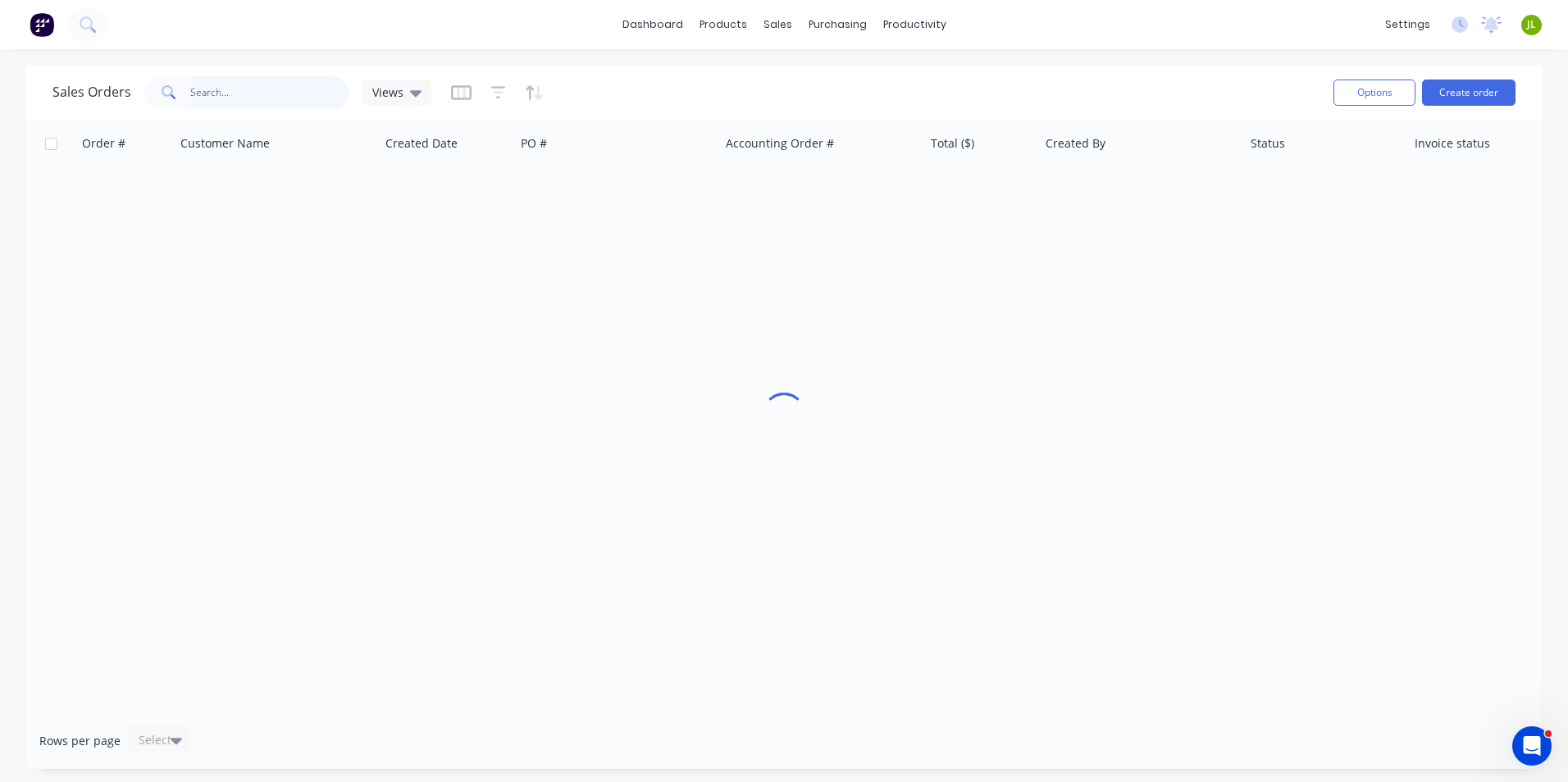
click at [234, 97] on input "text" at bounding box center [270, 92] width 160 height 33
click at [205, 97] on input "487511" at bounding box center [270, 92] width 160 height 33
type input "48711"
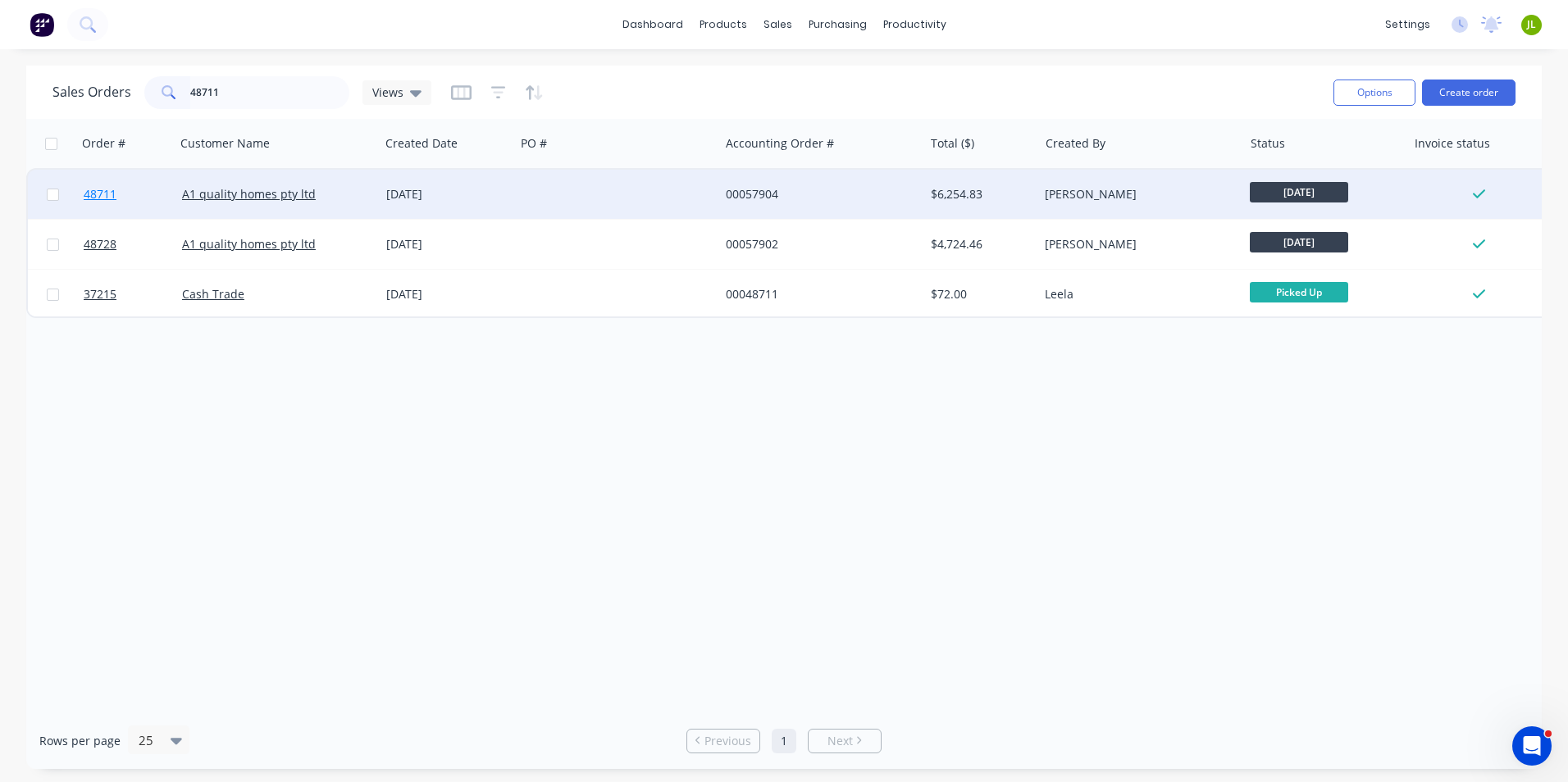
click at [145, 207] on link "48711" at bounding box center [133, 194] width 99 height 49
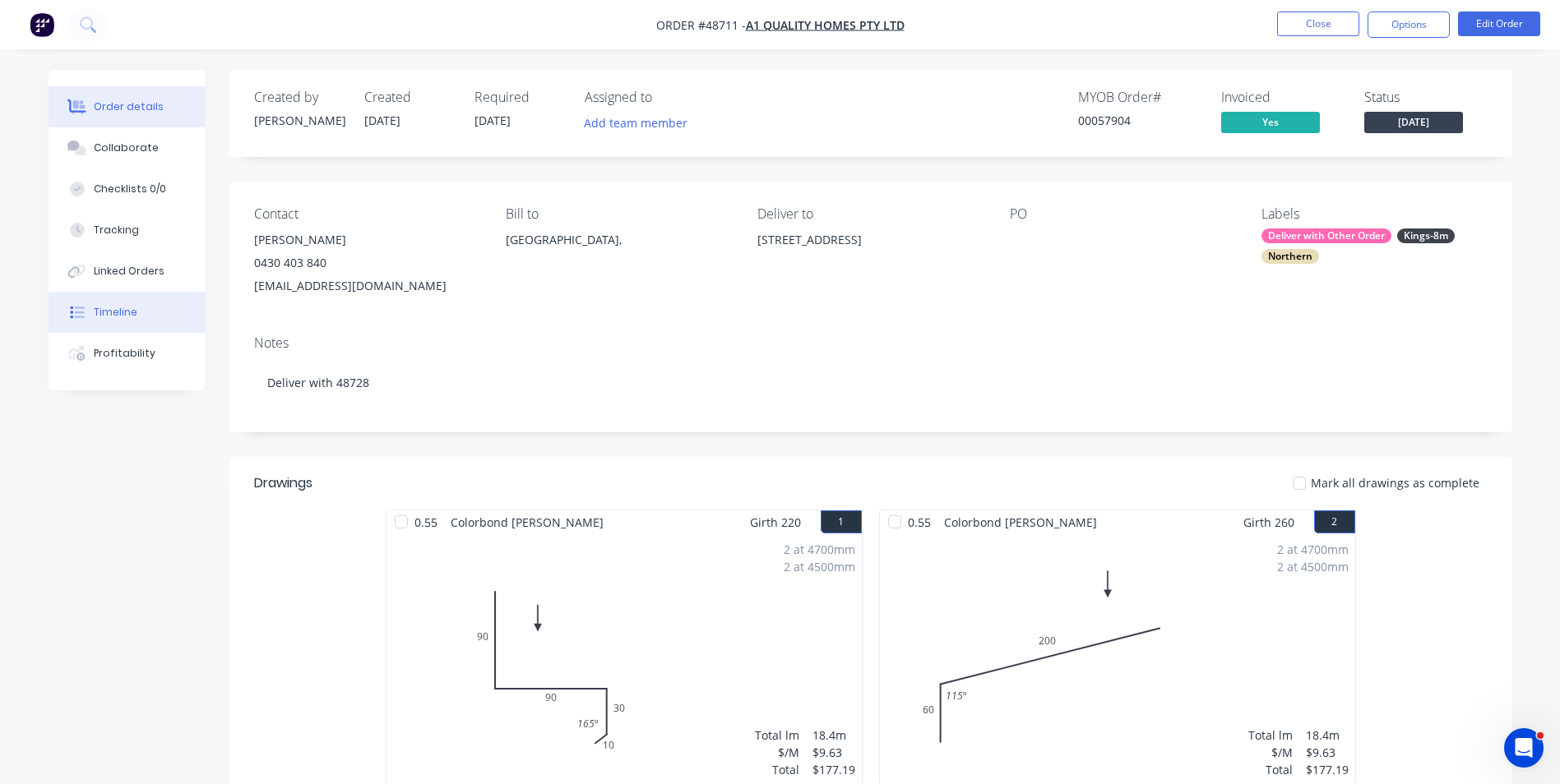
click at [133, 315] on div "Timeline" at bounding box center [115, 313] width 44 height 15
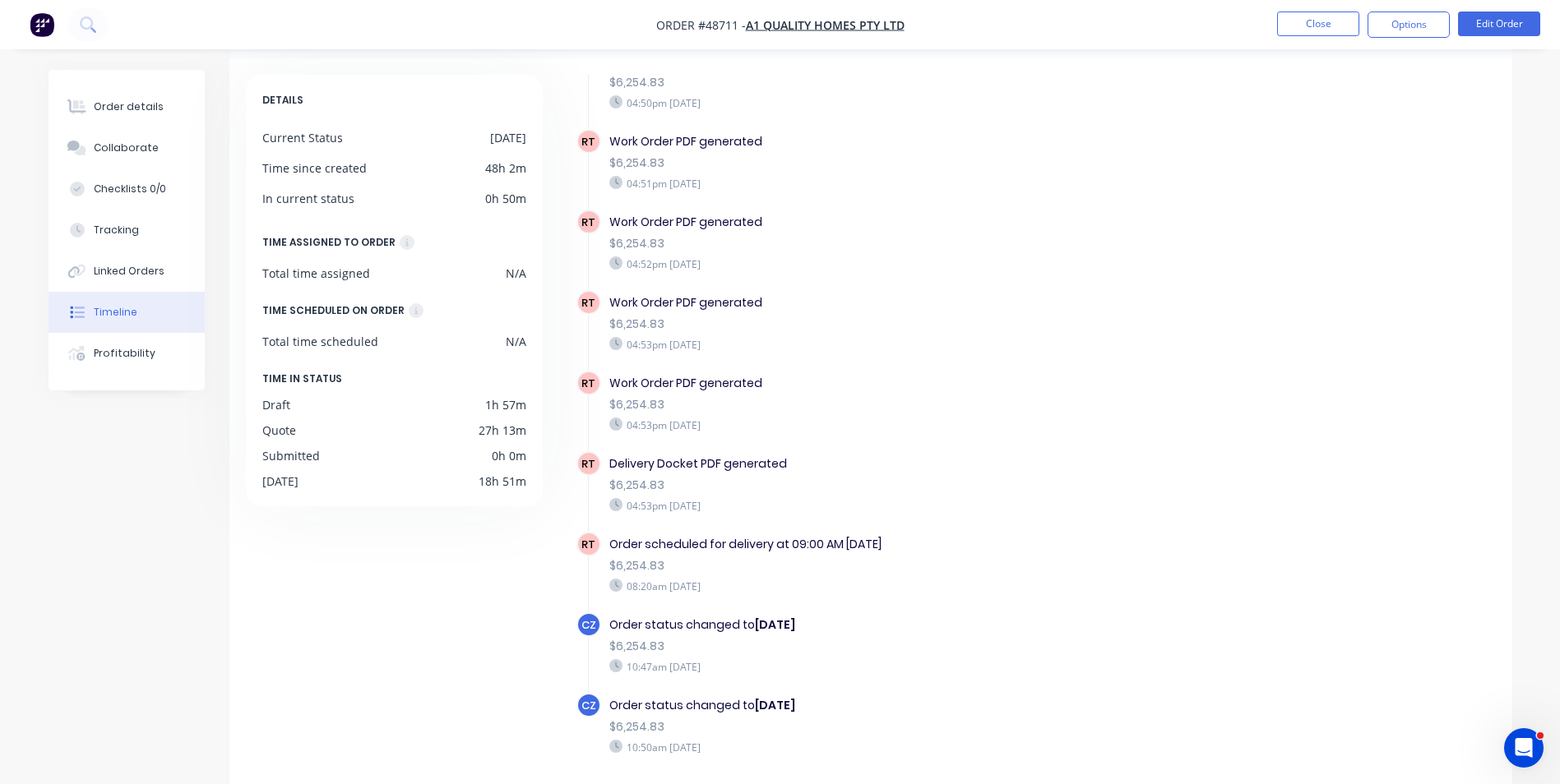
scroll to position [125, 0]
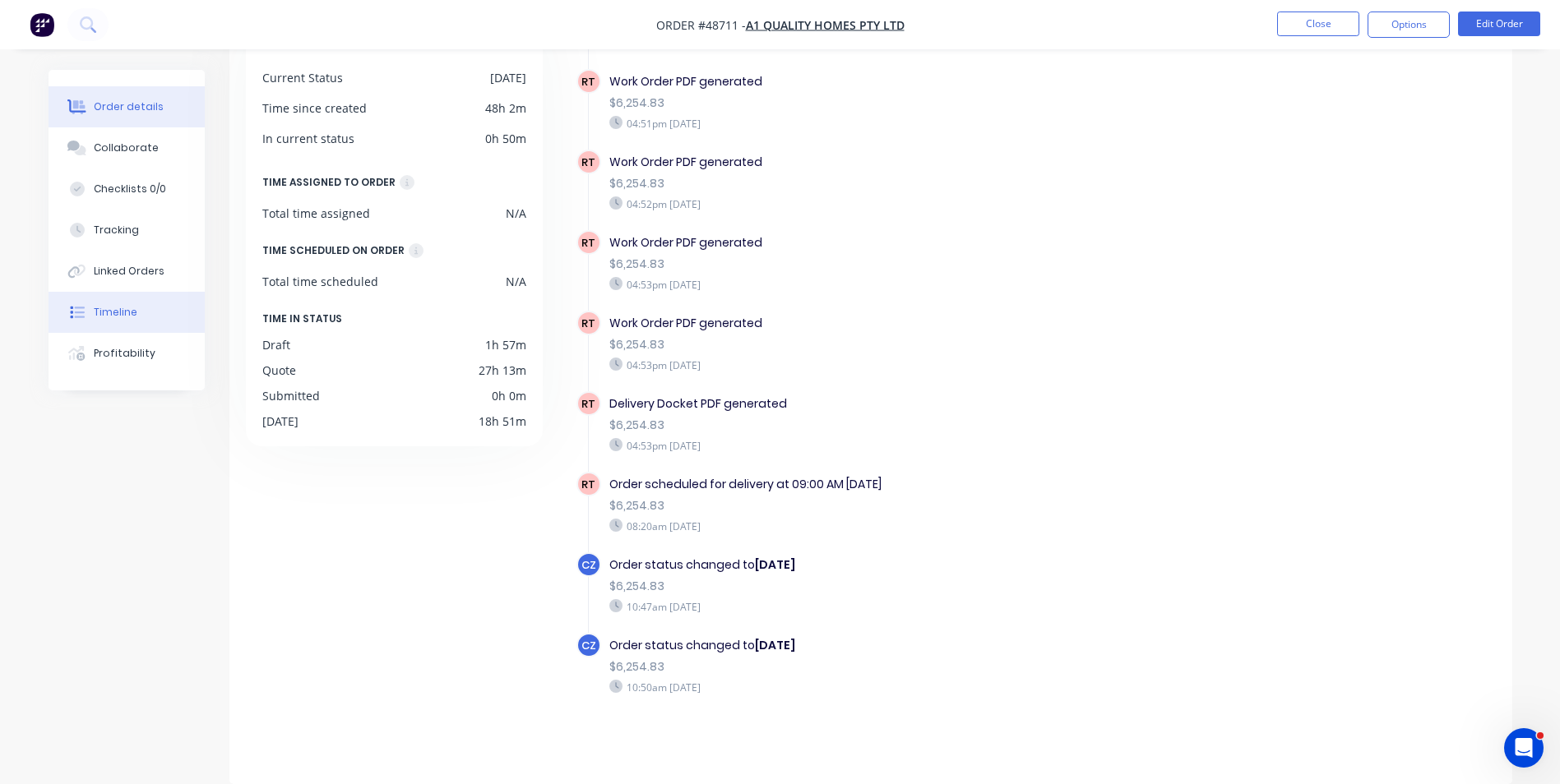
click at [119, 91] on button "Order details" at bounding box center [126, 106] width 156 height 41
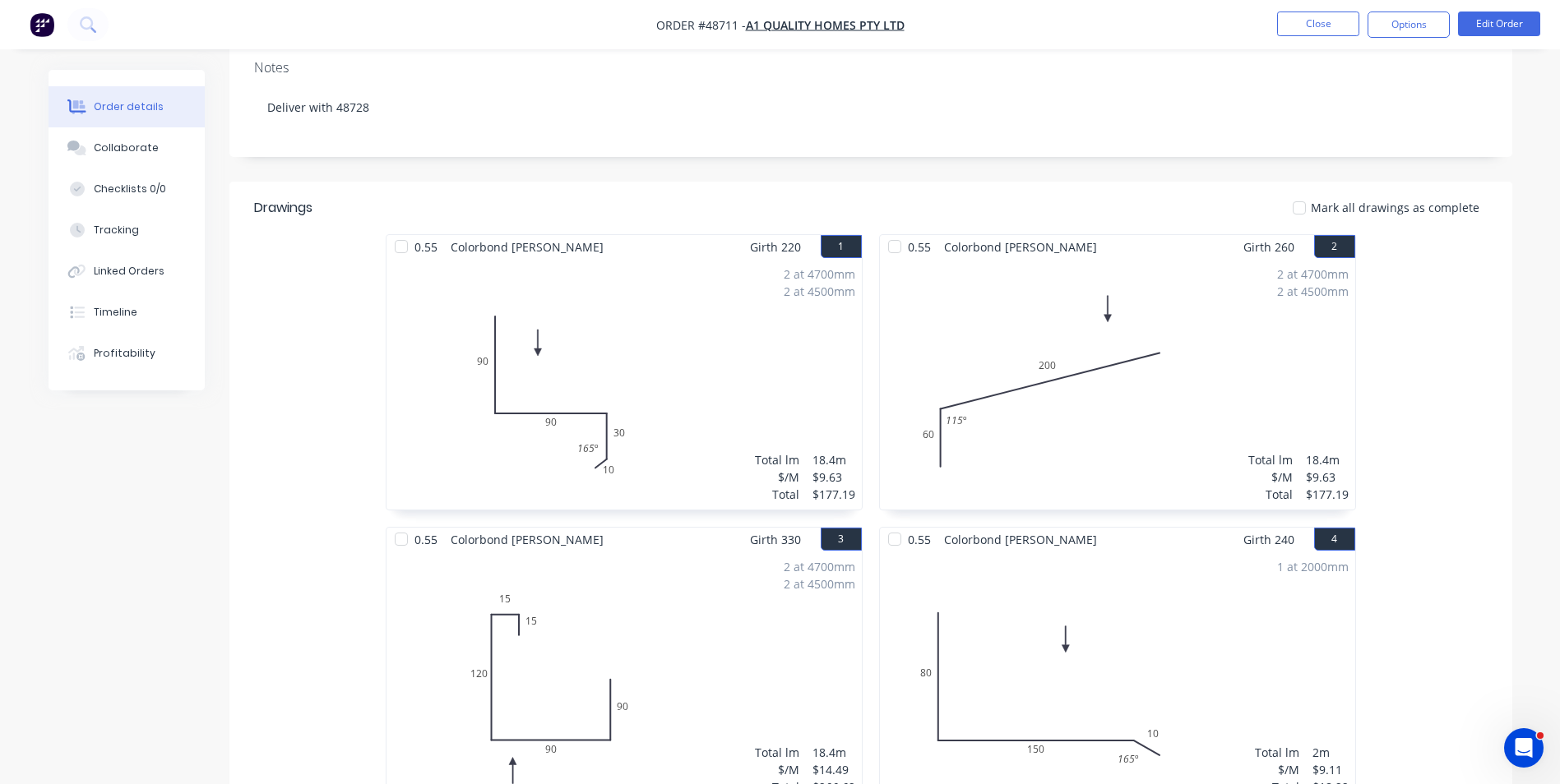
scroll to position [289, 0]
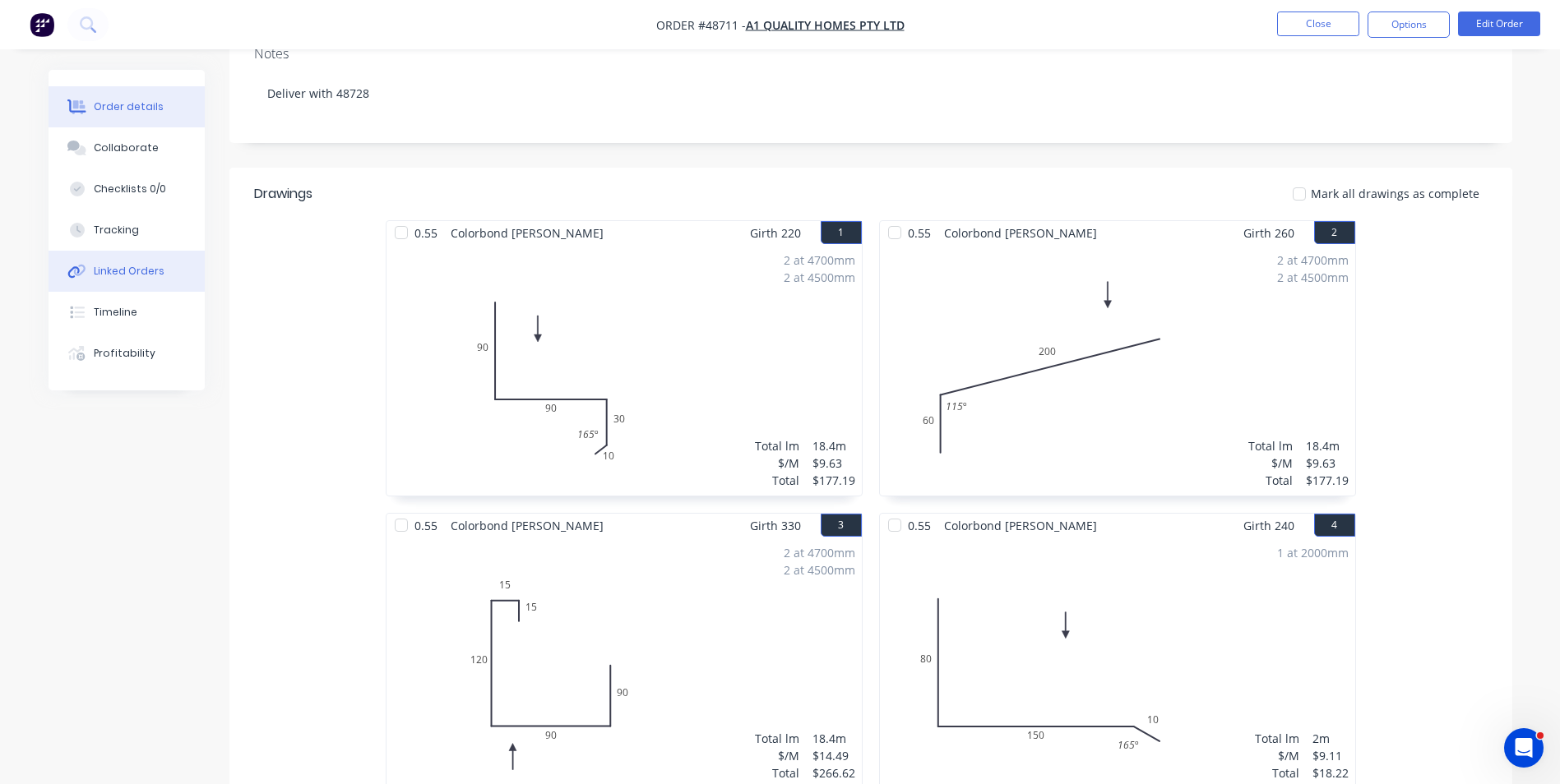
click at [134, 272] on div "Linked Orders" at bounding box center [129, 272] width 71 height 15
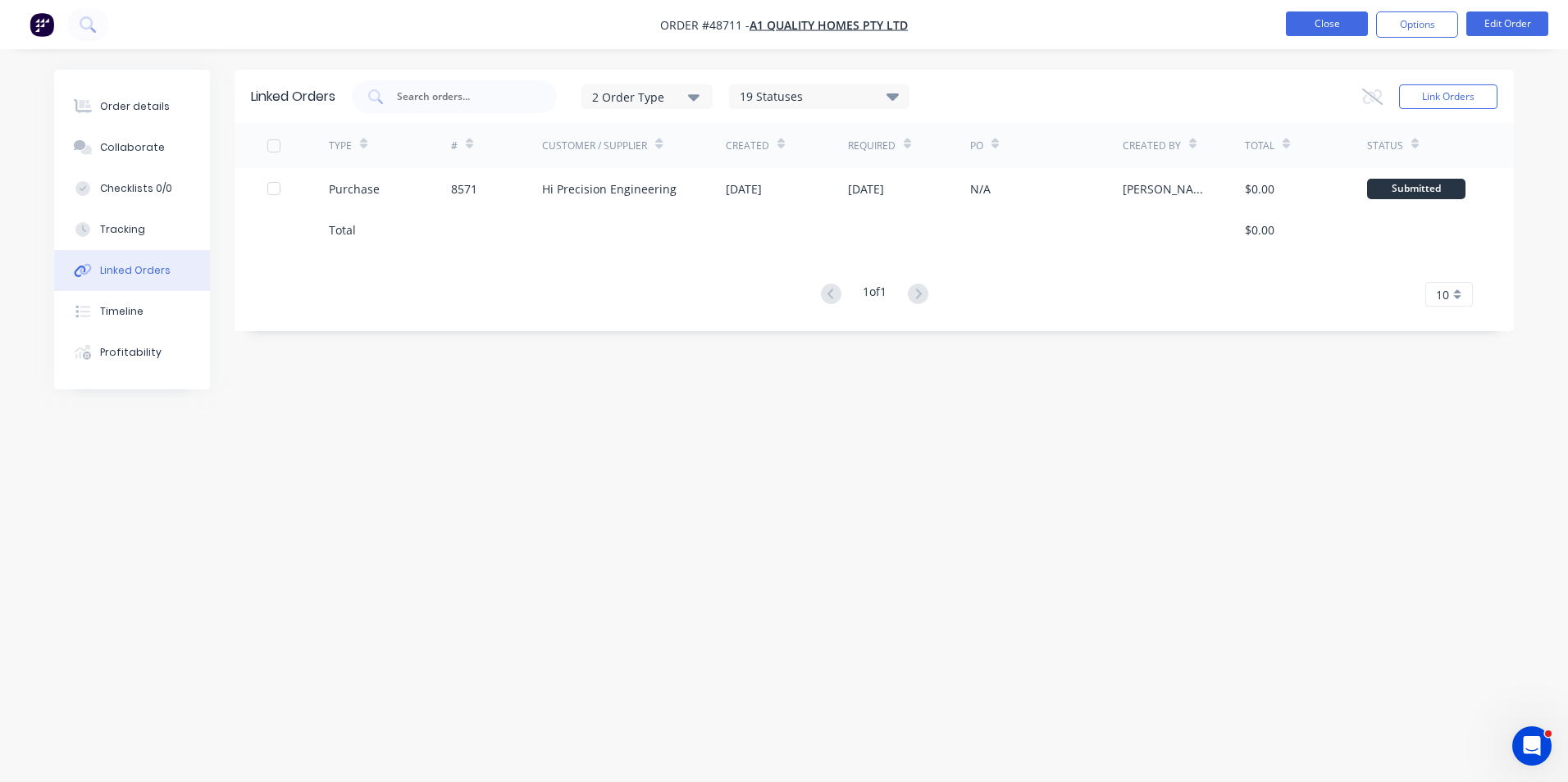
click at [1343, 14] on button "Close" at bounding box center [1327, 23] width 82 height 24
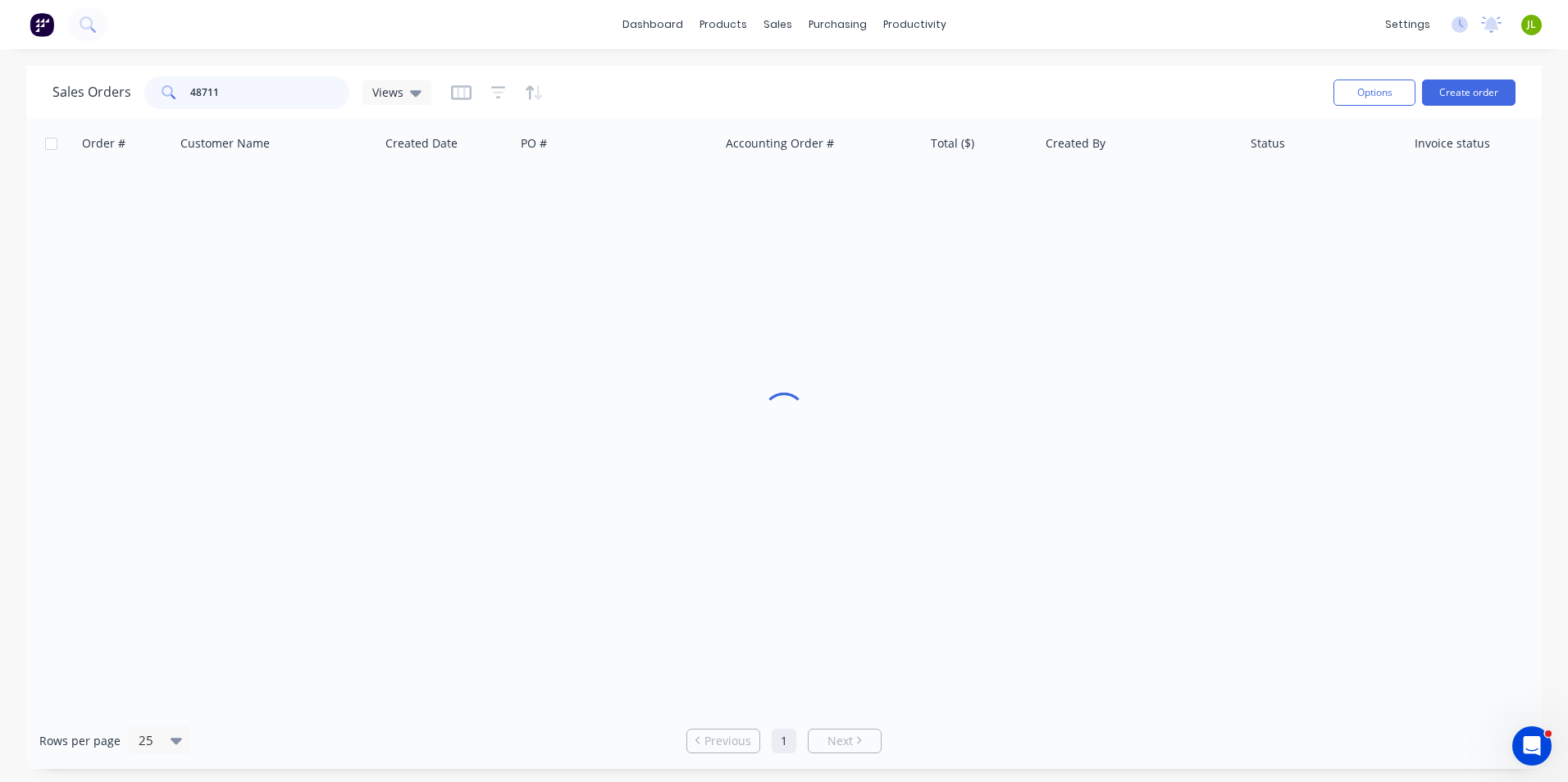
click at [113, 104] on div "Sales Orders 48711 Views" at bounding box center [241, 92] width 379 height 33
type input "48728"
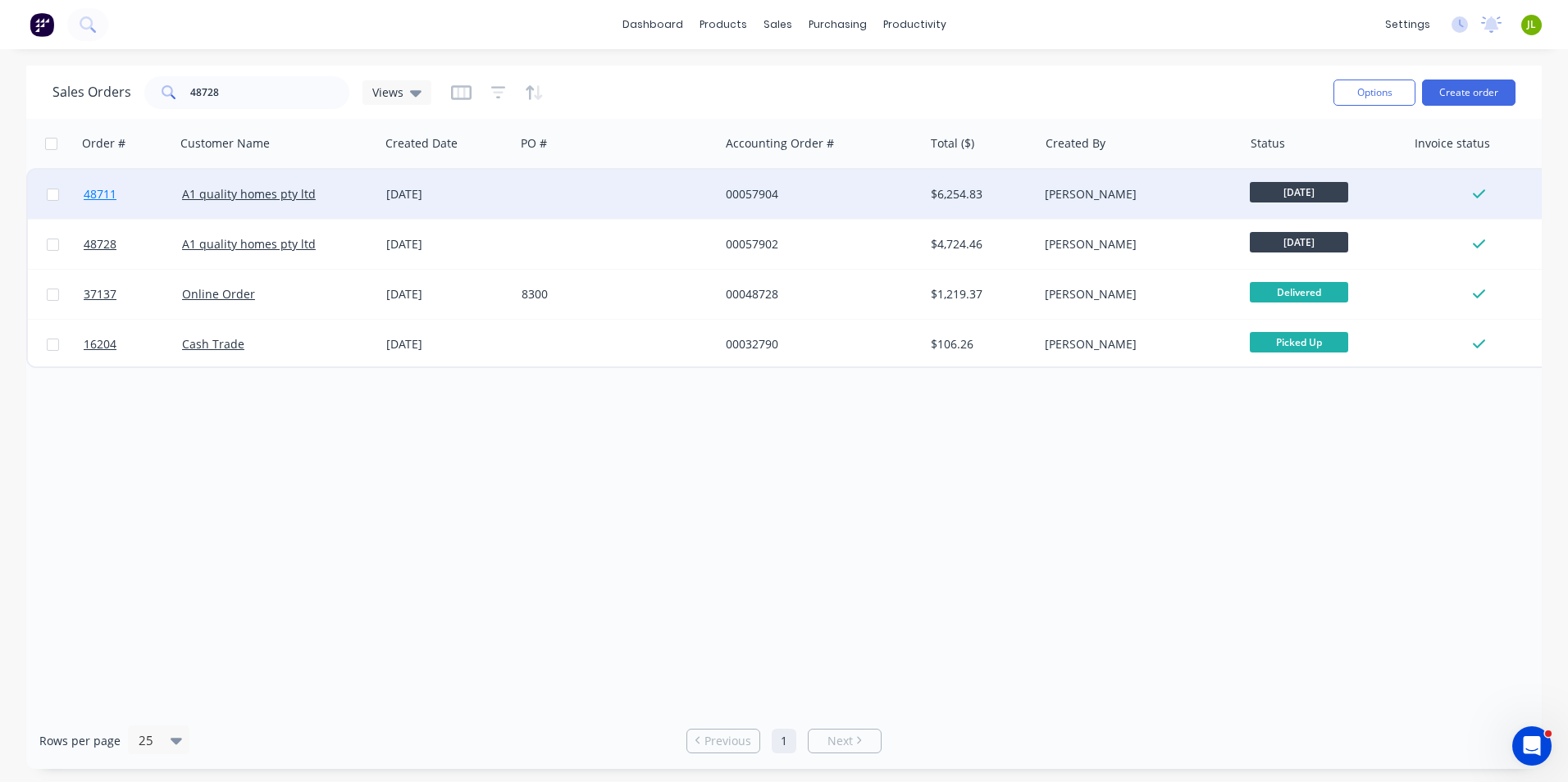
click at [135, 190] on link "48711" at bounding box center [133, 194] width 99 height 49
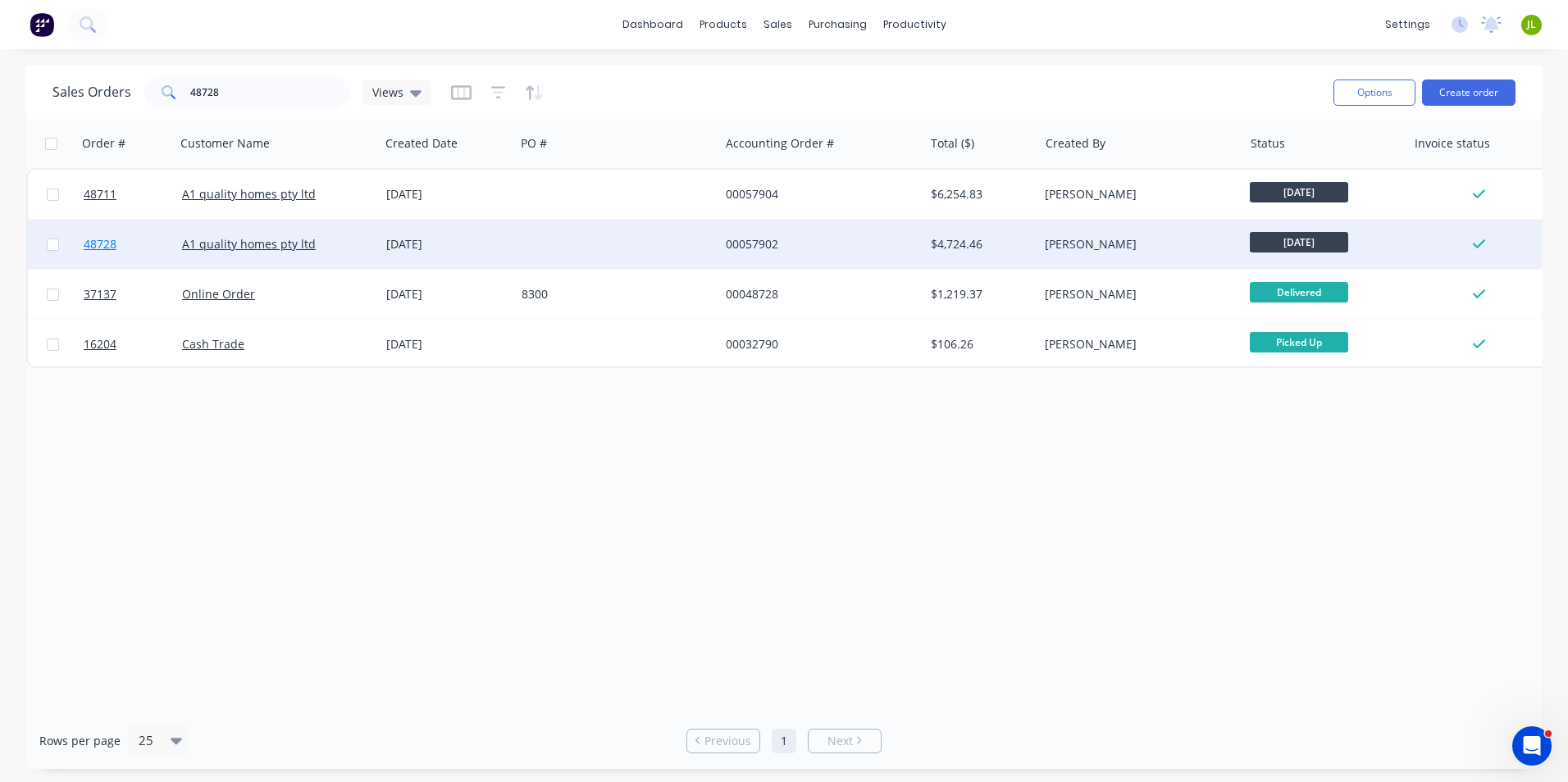
click at [165, 259] on link "48728" at bounding box center [133, 244] width 99 height 49
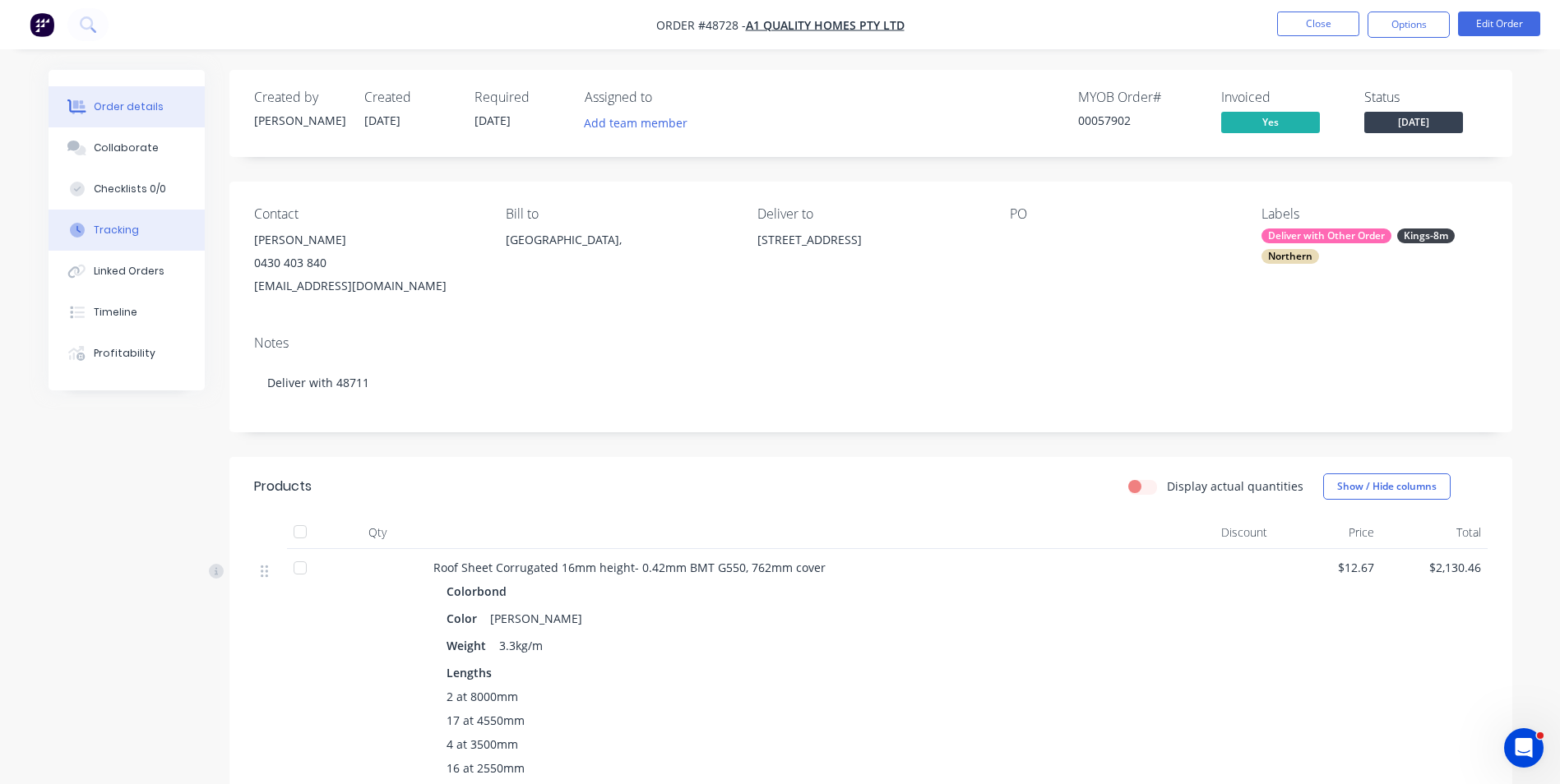
click at [117, 231] on div "Tracking" at bounding box center [116, 231] width 45 height 15
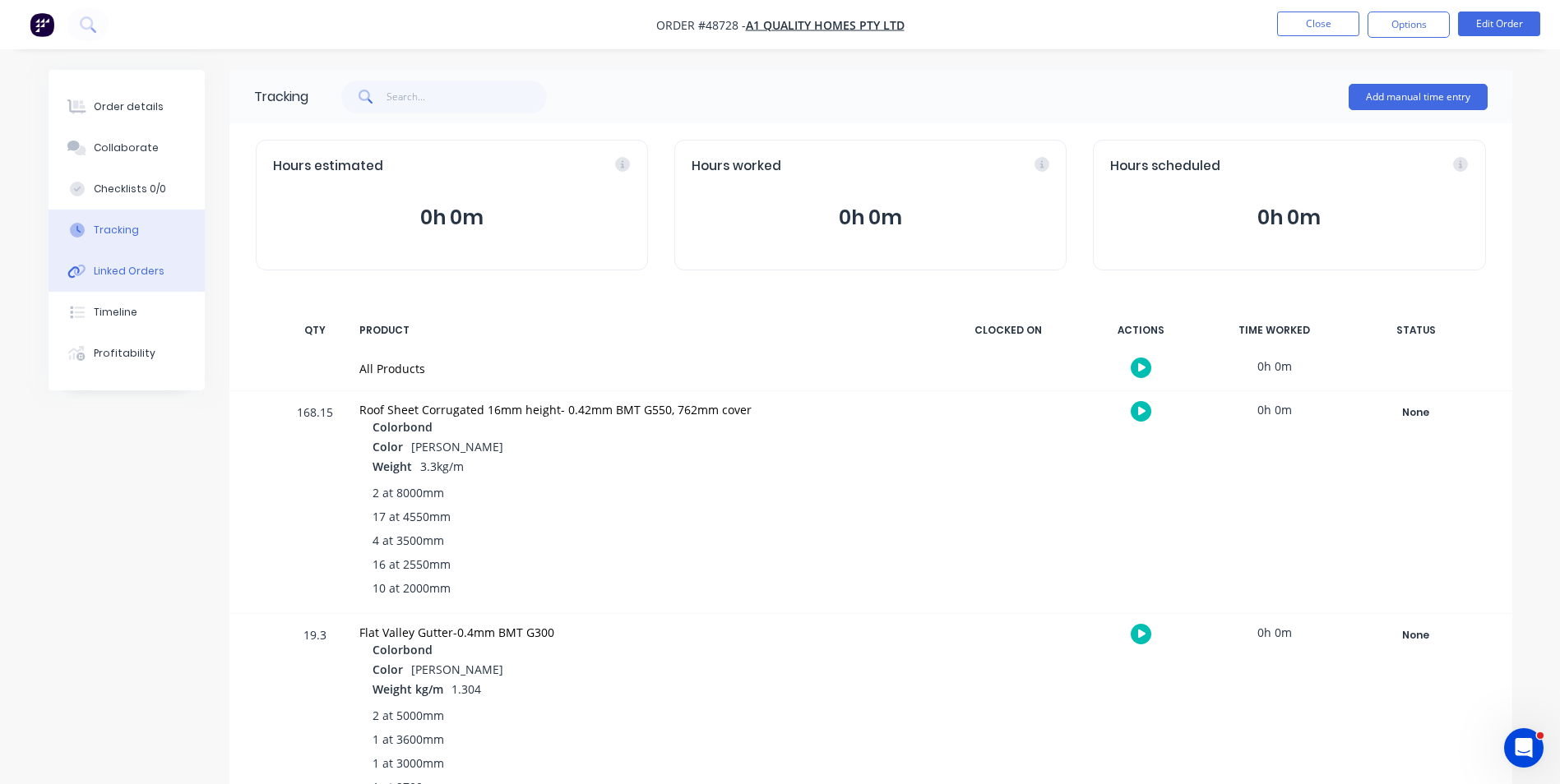
click at [116, 259] on button "Linked Orders" at bounding box center [126, 272] width 156 height 41
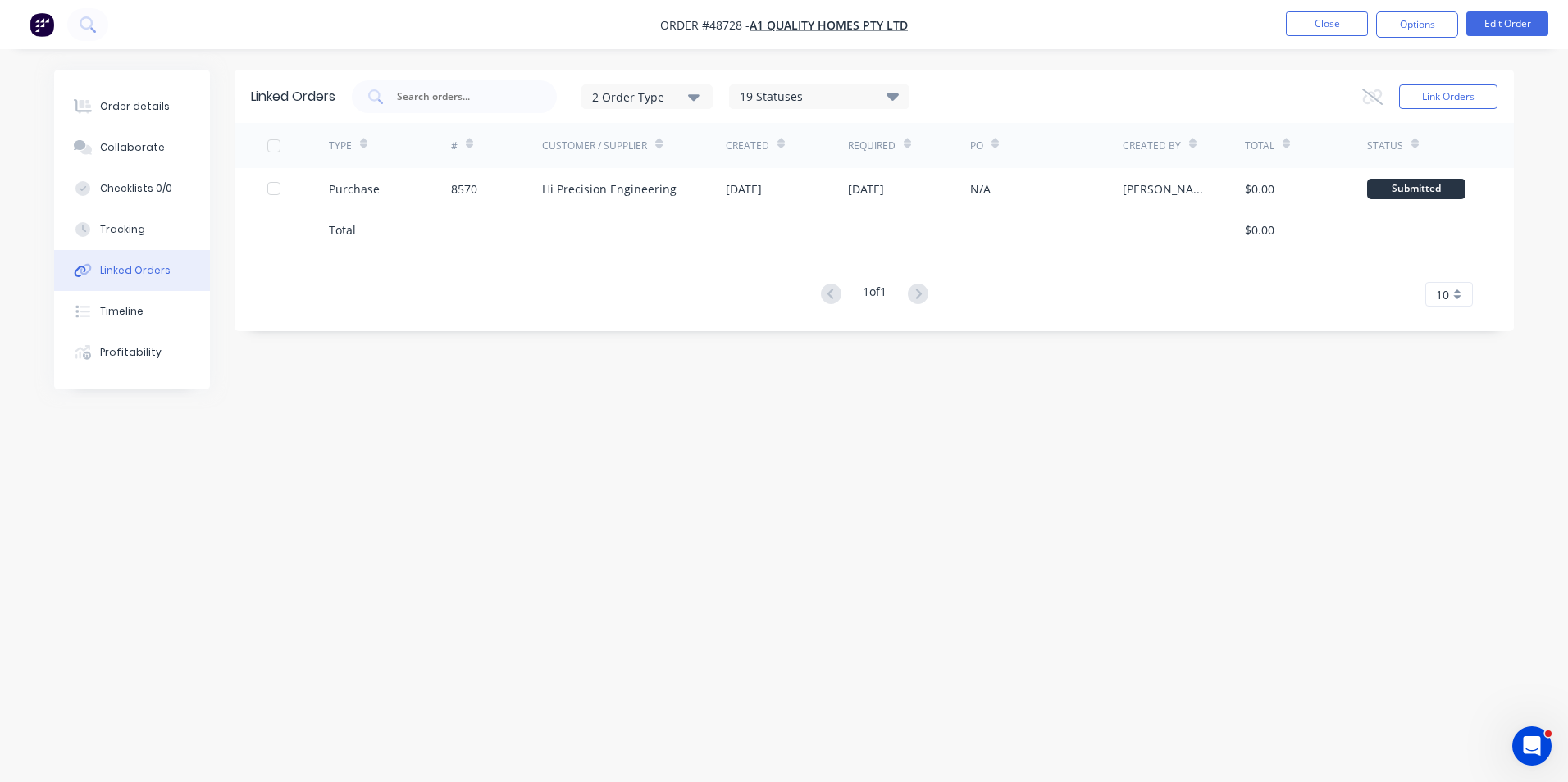
click at [697, 346] on div "Linked Orders 2 Order Type 19 Statuses Sales Order Status All Archived Draft Qu…" at bounding box center [783, 359] width 1459 height 580
click at [1345, 26] on button "Close" at bounding box center [1327, 23] width 82 height 24
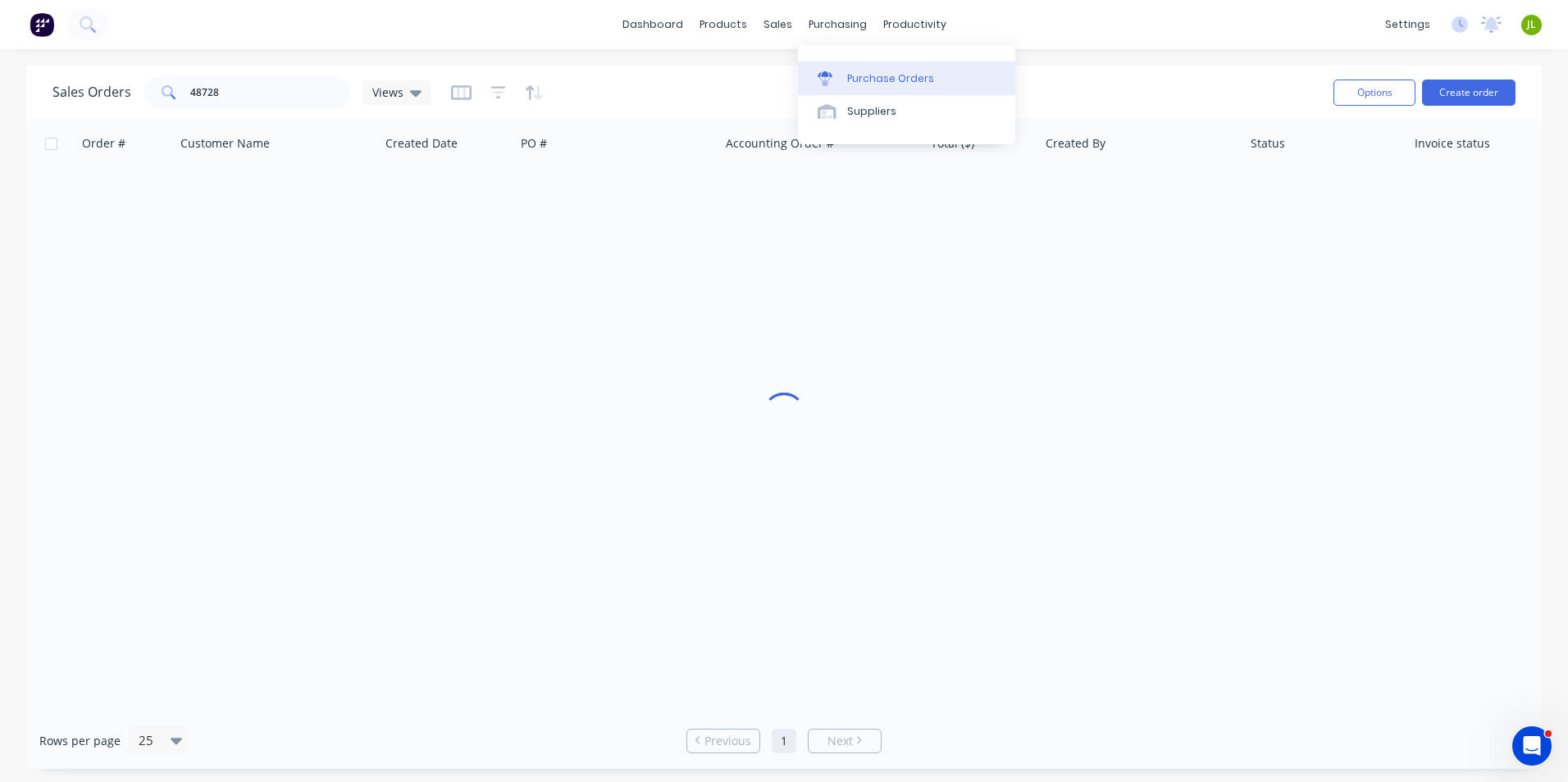
click at [858, 69] on link "Purchase Orders" at bounding box center [906, 77] width 217 height 33
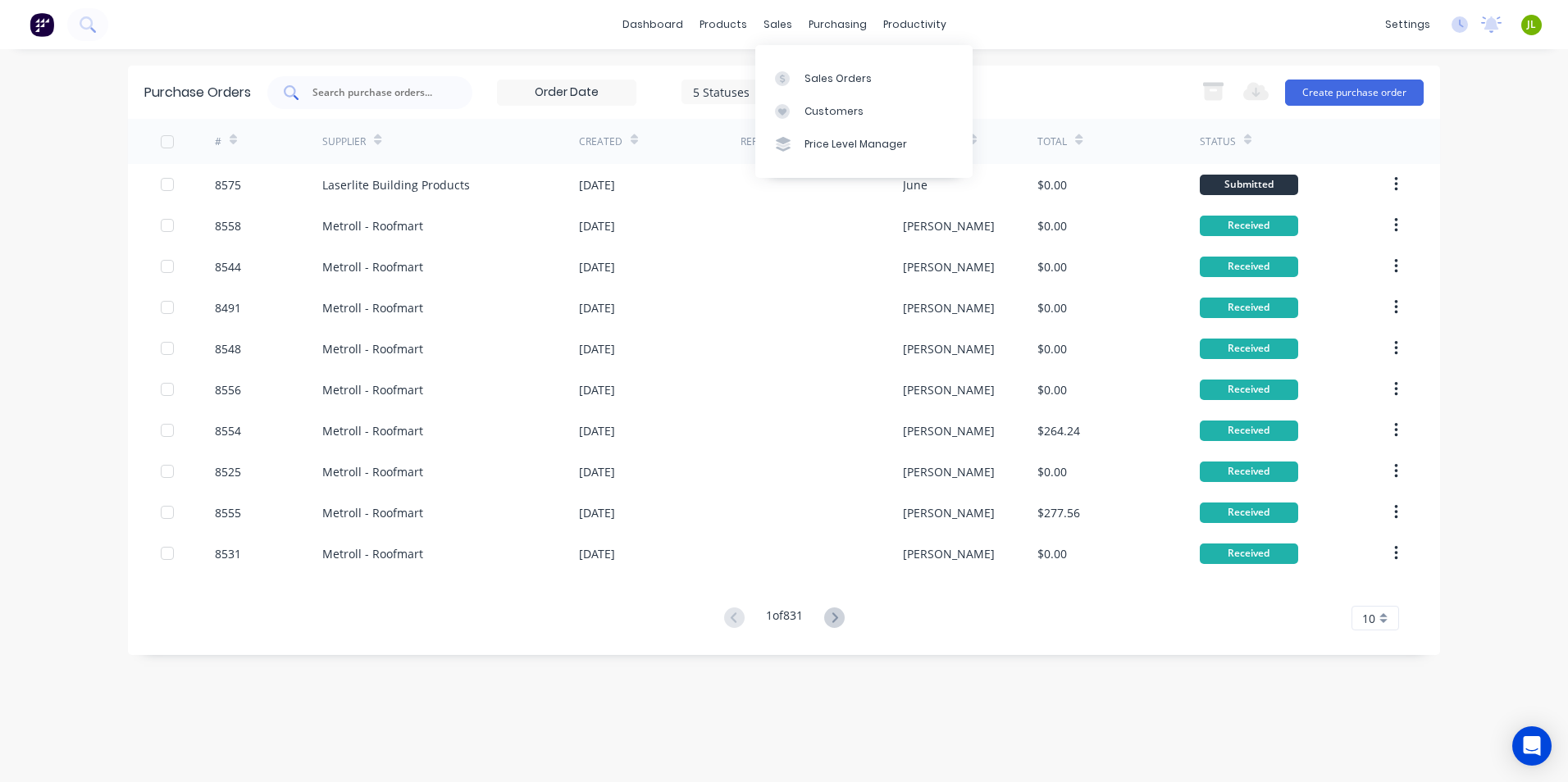
click at [410, 104] on div at bounding box center [370, 92] width 205 height 33
type input "8551"
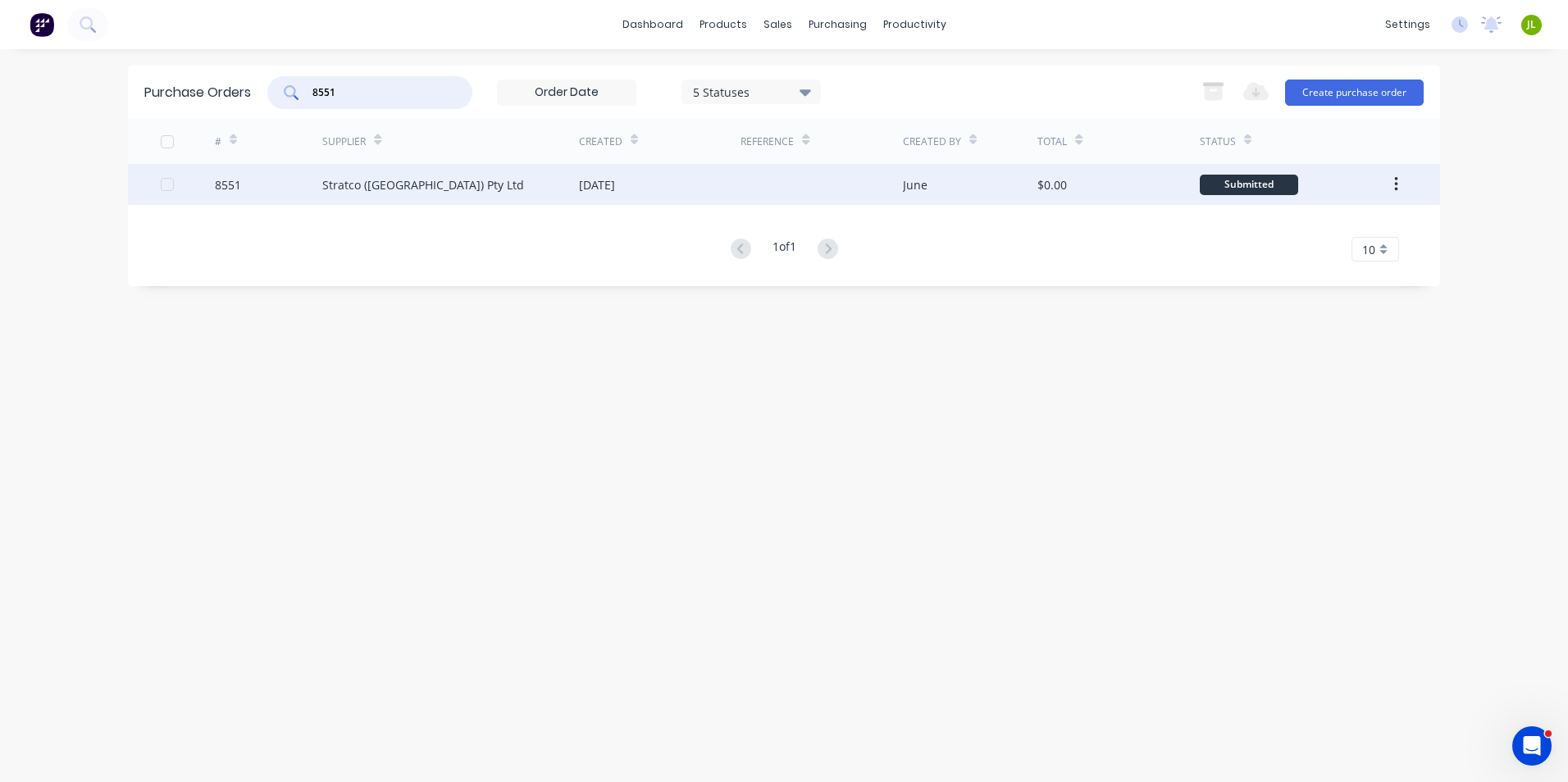
click at [396, 182] on div "Stratco ([GEOGRAPHIC_DATA]) Pty Ltd" at bounding box center [423, 184] width 202 height 17
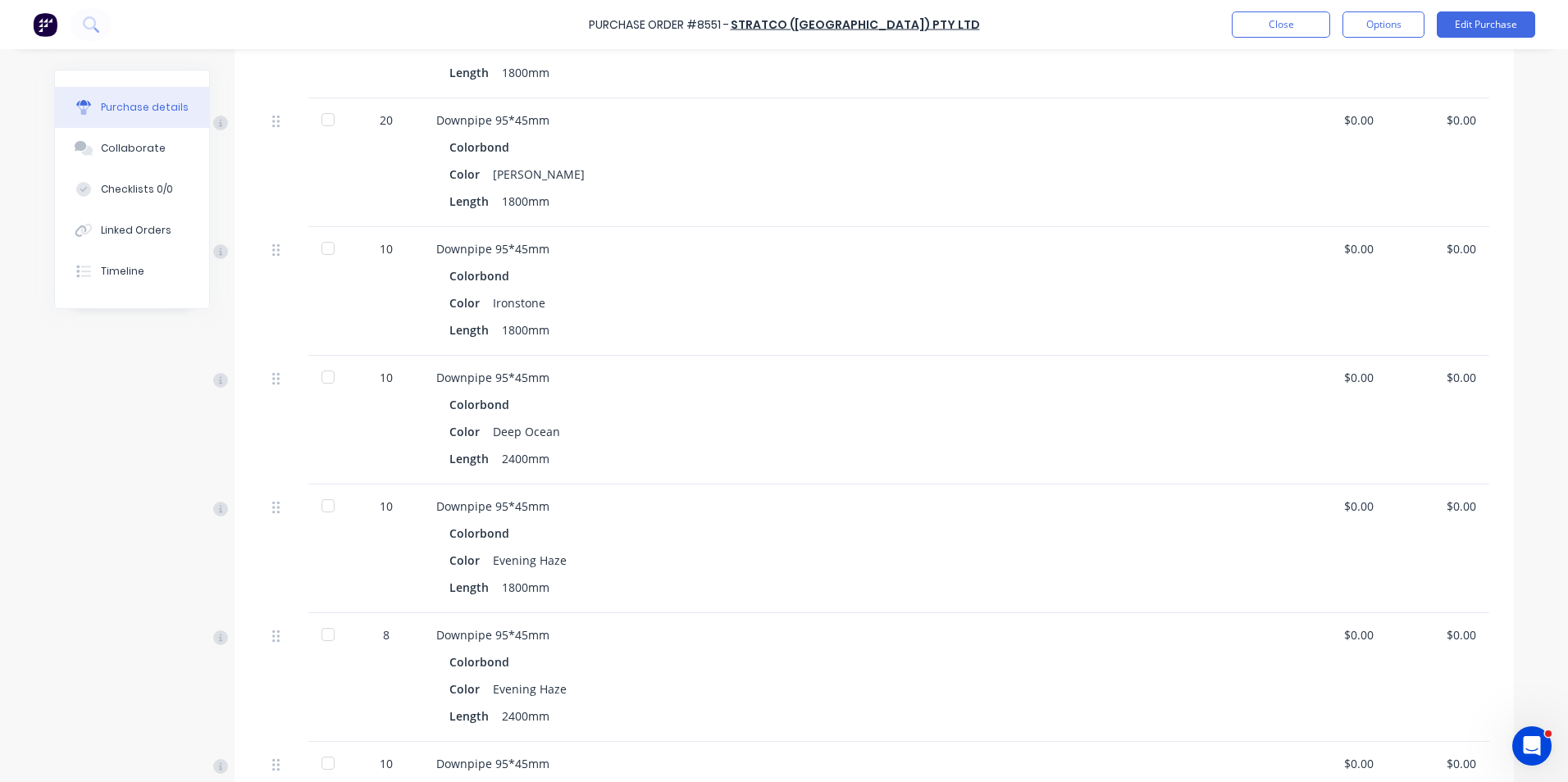
scroll to position [820, 0]
